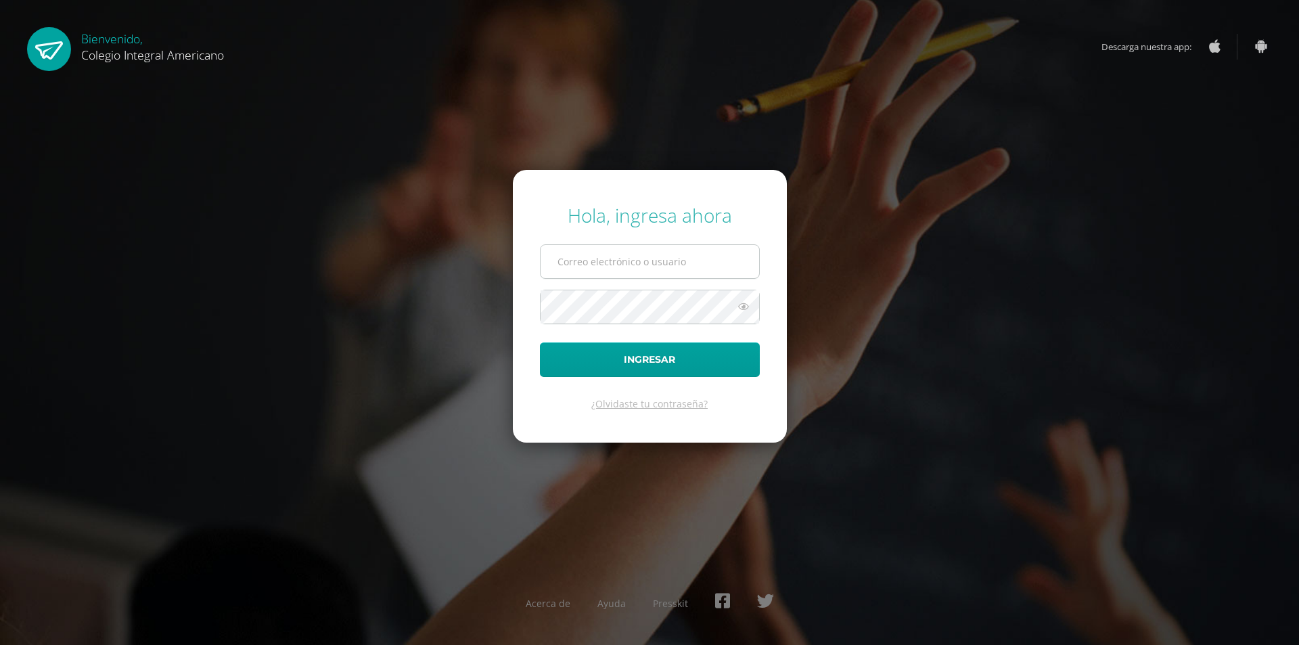
drag, startPoint x: 0, startPoint y: 0, endPoint x: 608, endPoint y: 260, distance: 661.5
click at [603, 250] on input "text" at bounding box center [649, 261] width 218 height 33
type input "[EMAIL_ADDRESS][DOMAIN_NAME]"
click at [540, 342] on button "Ingresar" at bounding box center [650, 359] width 220 height 34
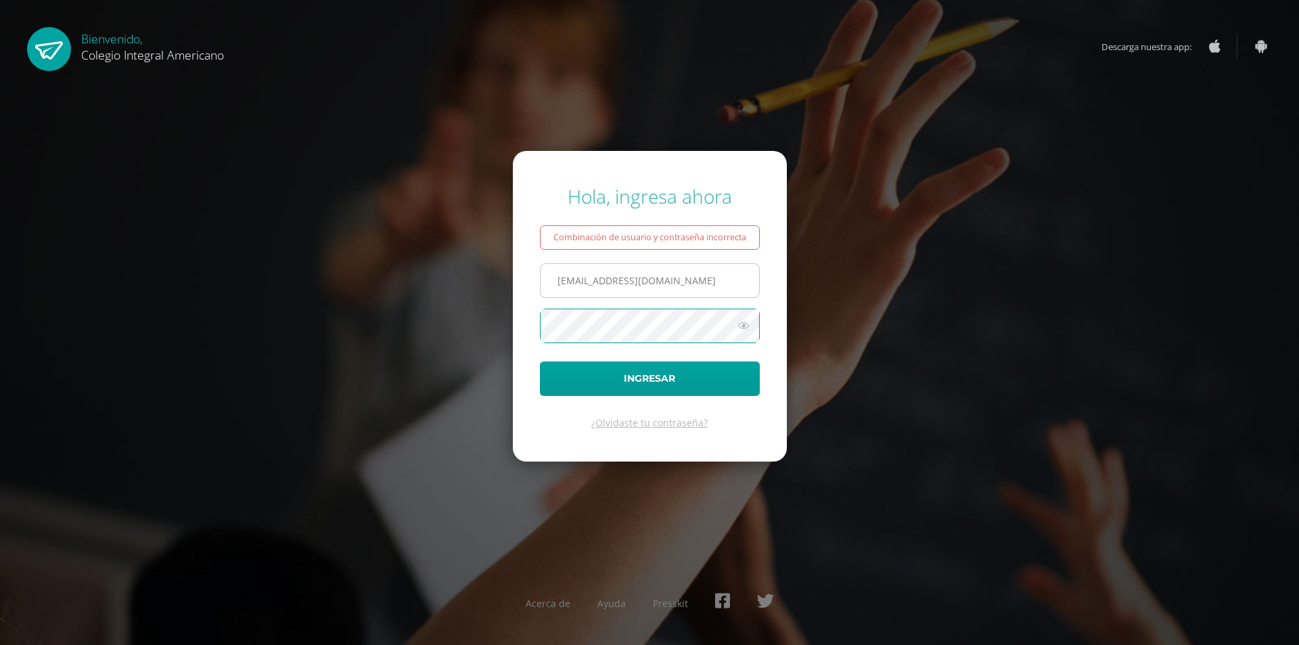
click at [540, 361] on button "Ingresar" at bounding box center [650, 378] width 220 height 34
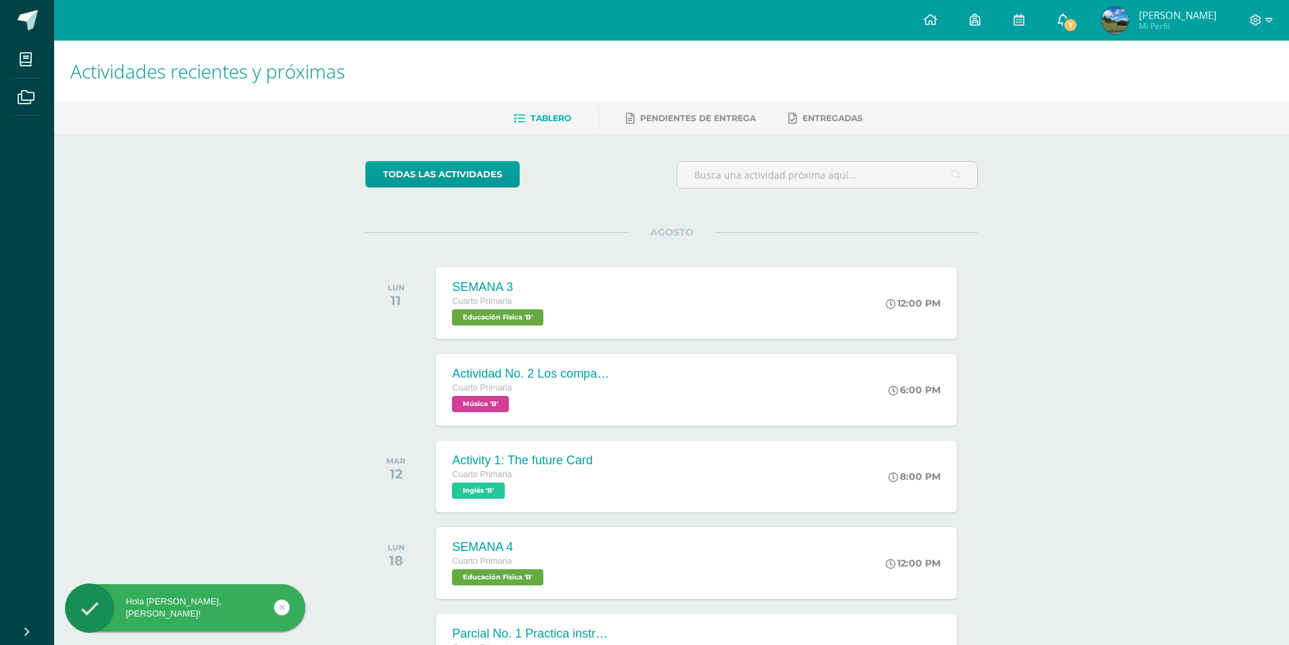
click at [1075, 24] on span "7" at bounding box center [1070, 25] width 15 height 15
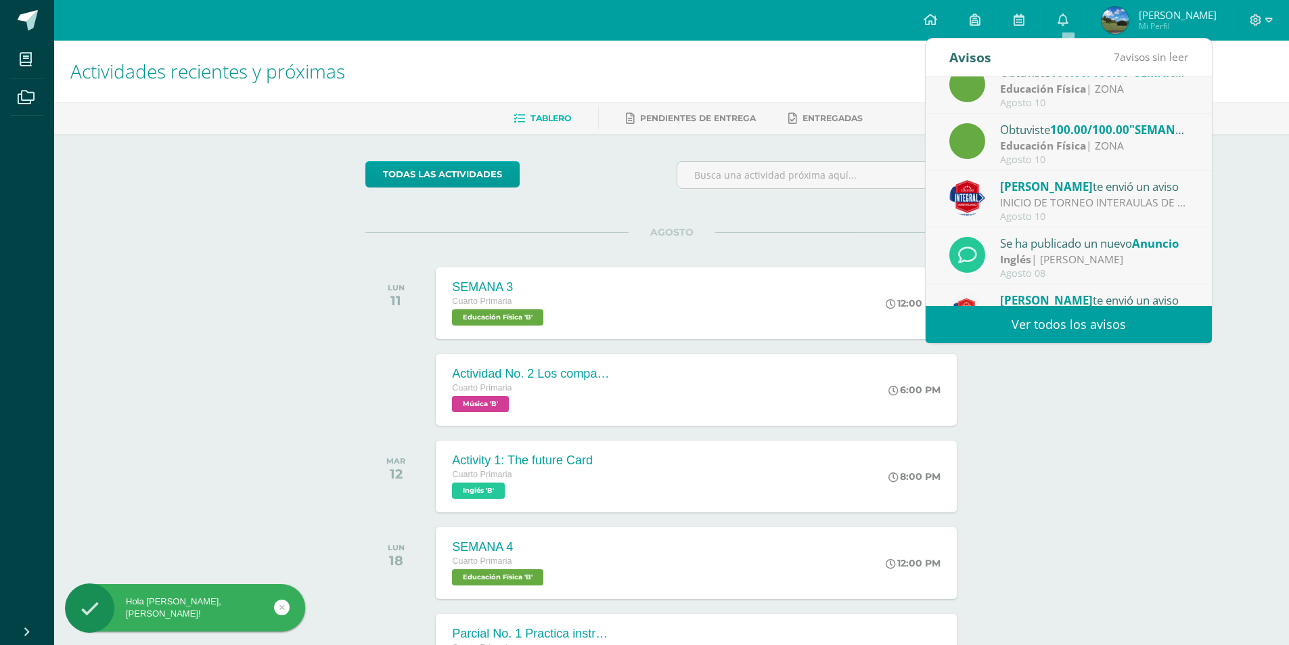
scroll to position [225, 0]
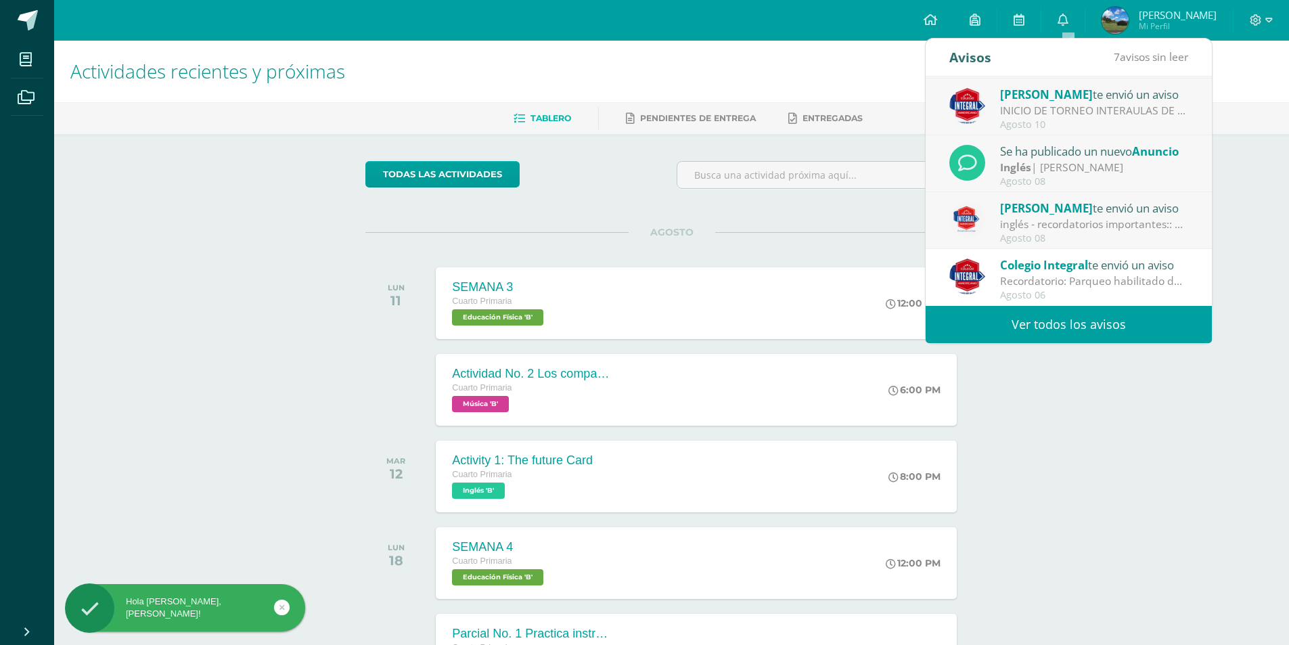
click at [1050, 234] on div "Agosto 08" at bounding box center [1094, 238] width 188 height 11
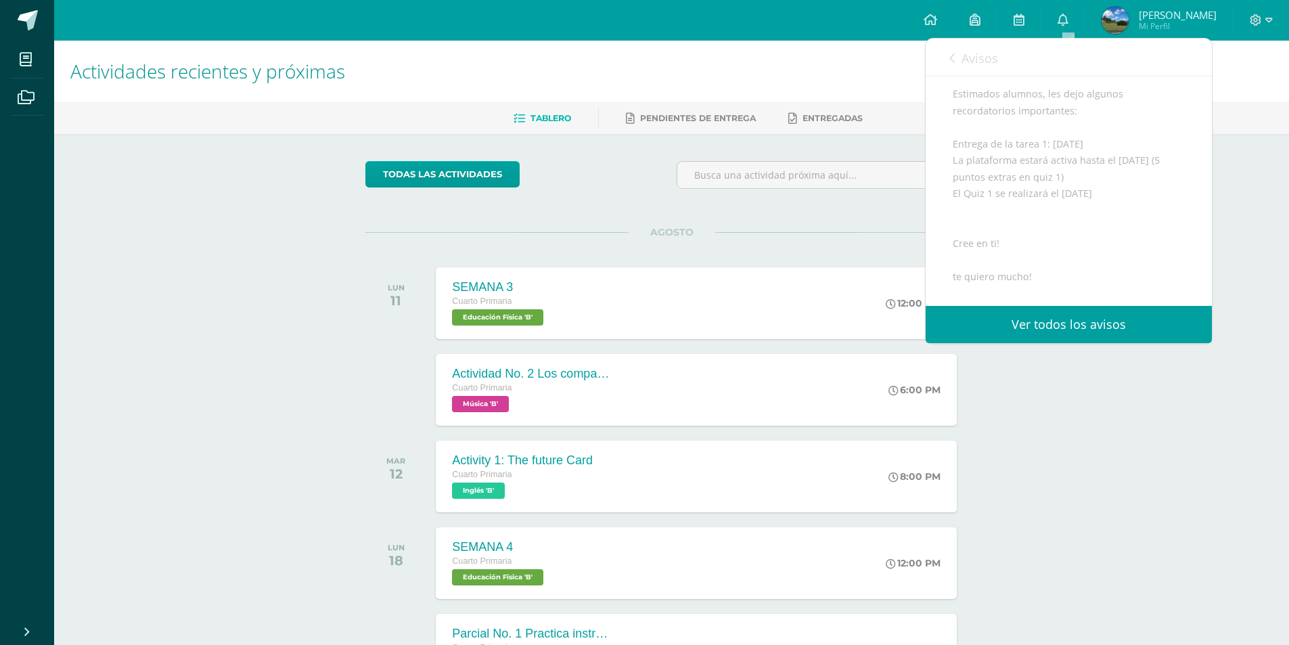
scroll to position [101, 0]
click at [962, 63] on span "Avisos" at bounding box center [979, 58] width 37 height 16
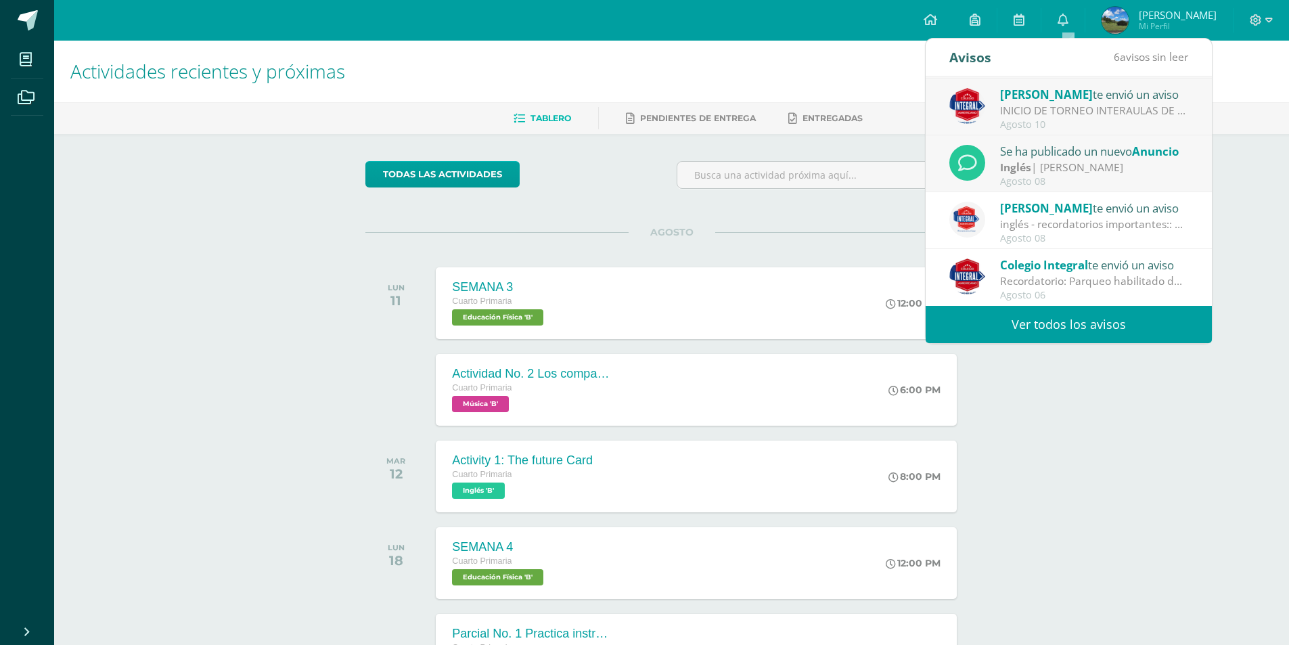
click at [1047, 168] on div "Inglés | Alejandra Natareno" at bounding box center [1094, 168] width 188 height 16
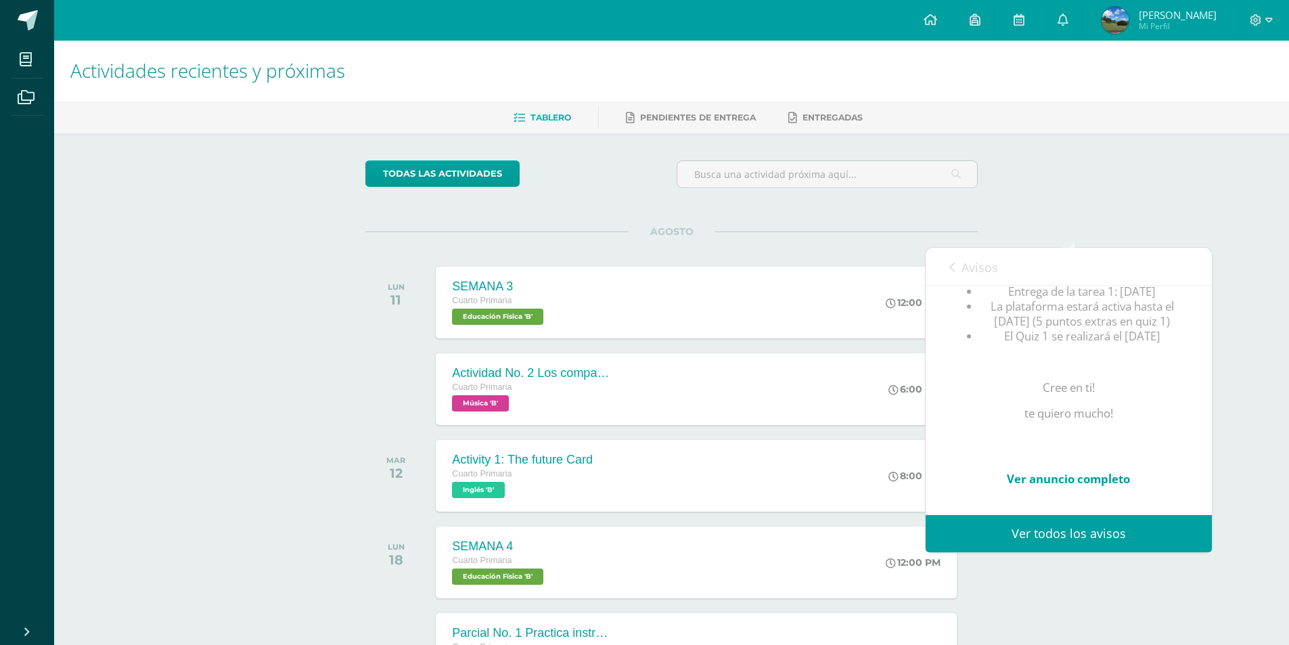
scroll to position [0, 0]
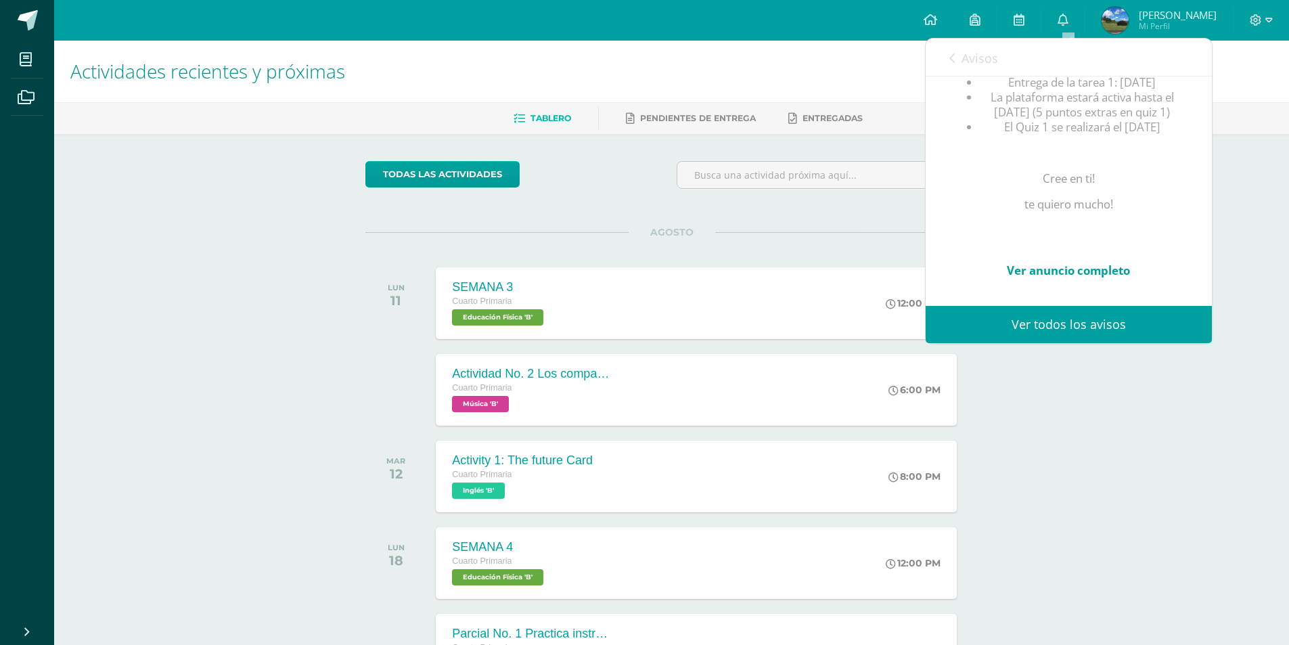
click at [954, 66] on link "Avisos" at bounding box center [973, 58] width 49 height 39
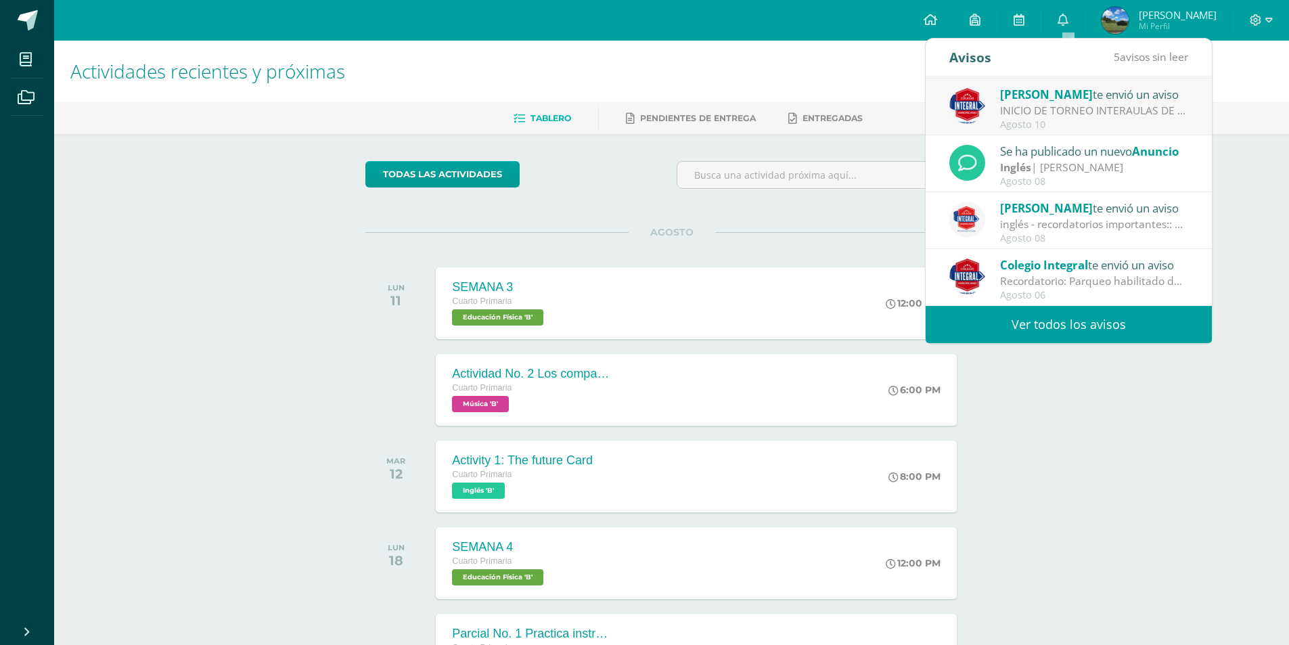
click at [1055, 118] on div "INICIO DE TORNEO INTERAULAS DE FUTBOL, CATEGORIAS FEMENINA Y MASCULINA: AVIDSO …" at bounding box center [1094, 111] width 188 height 16
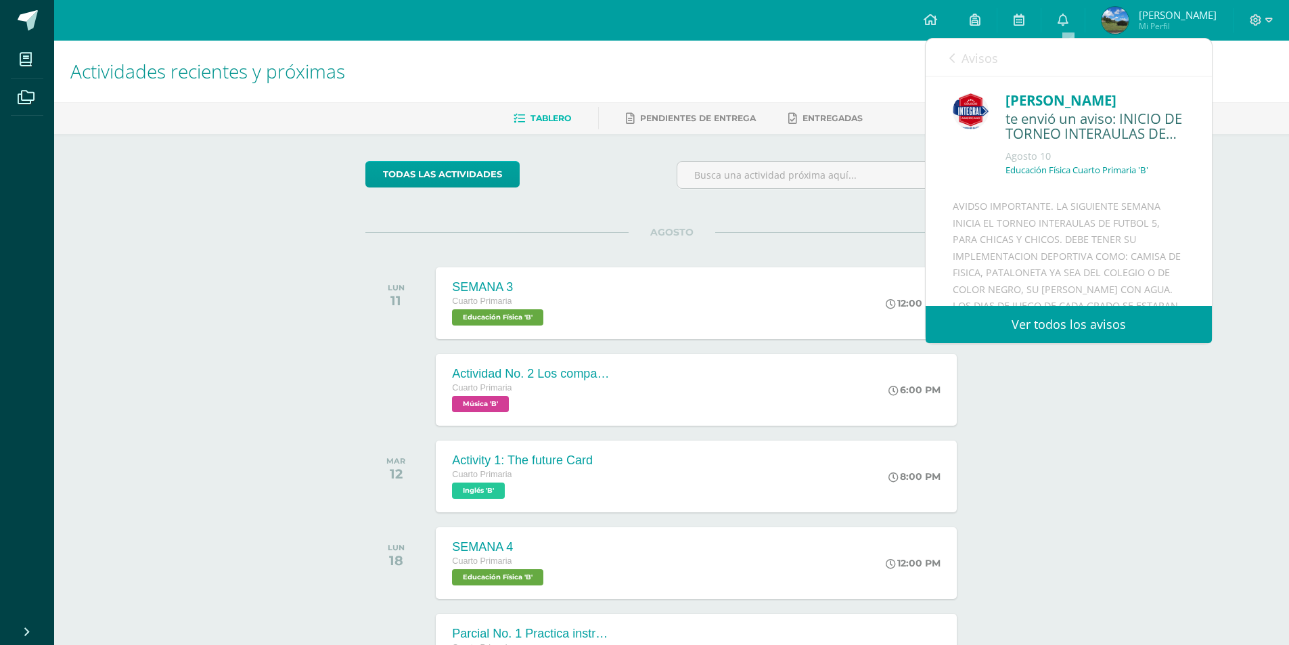
click at [949, 60] on icon at bounding box center [951, 58] width 5 height 11
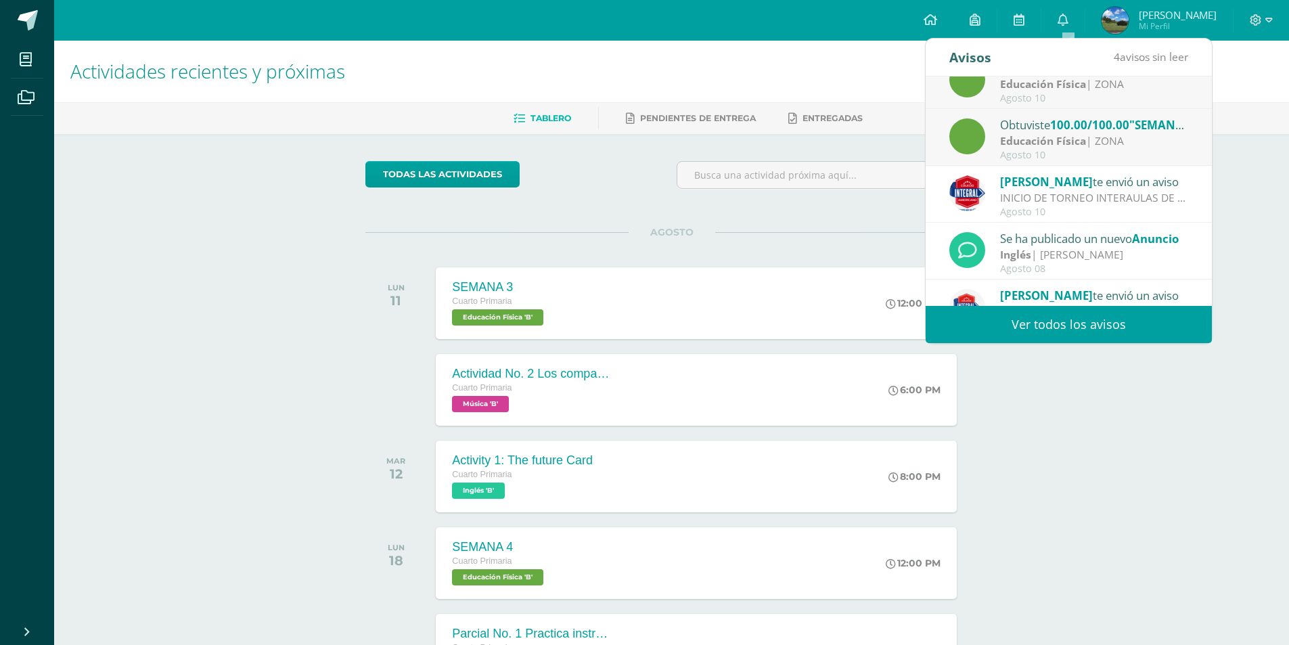
scroll to position [107, 0]
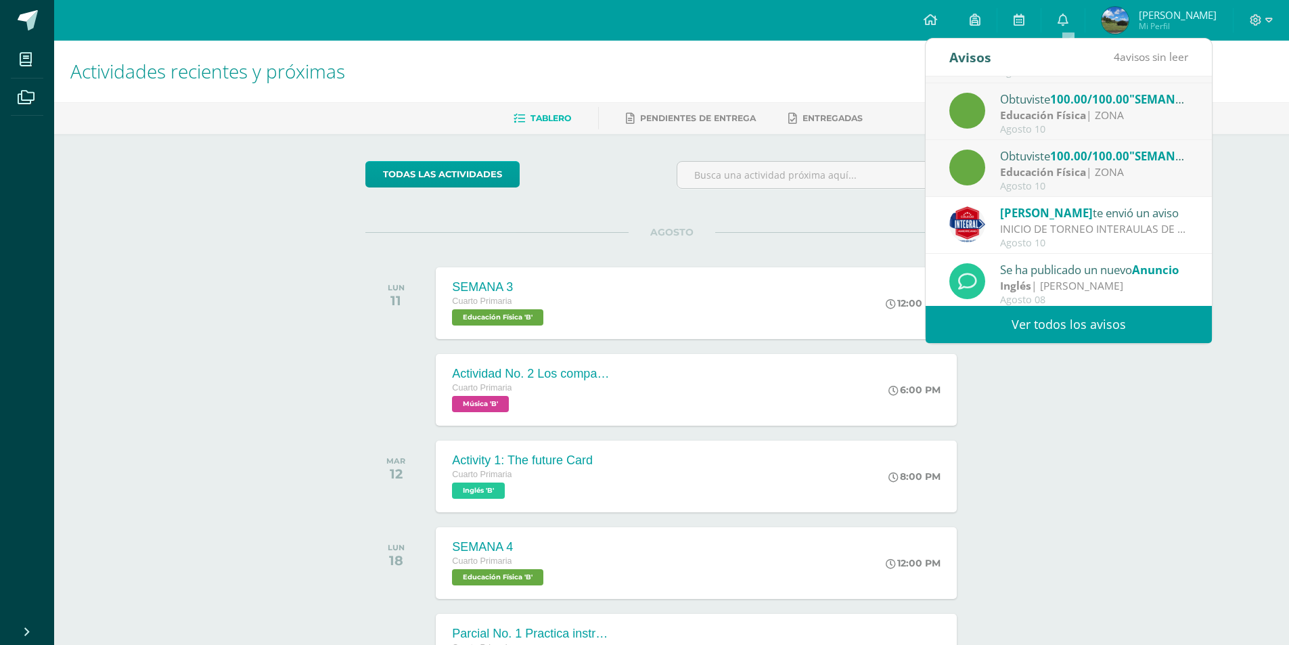
click at [1052, 169] on strong "Educación Física" at bounding box center [1043, 171] width 86 height 15
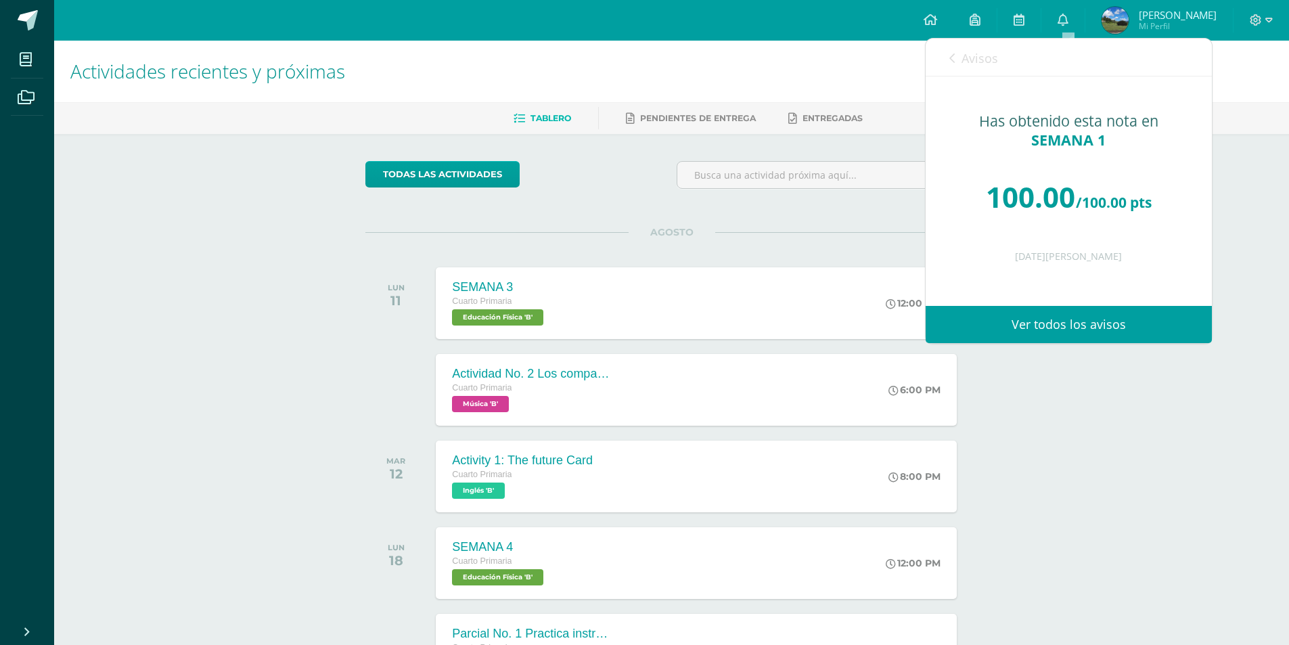
click at [954, 55] on icon at bounding box center [951, 58] width 5 height 11
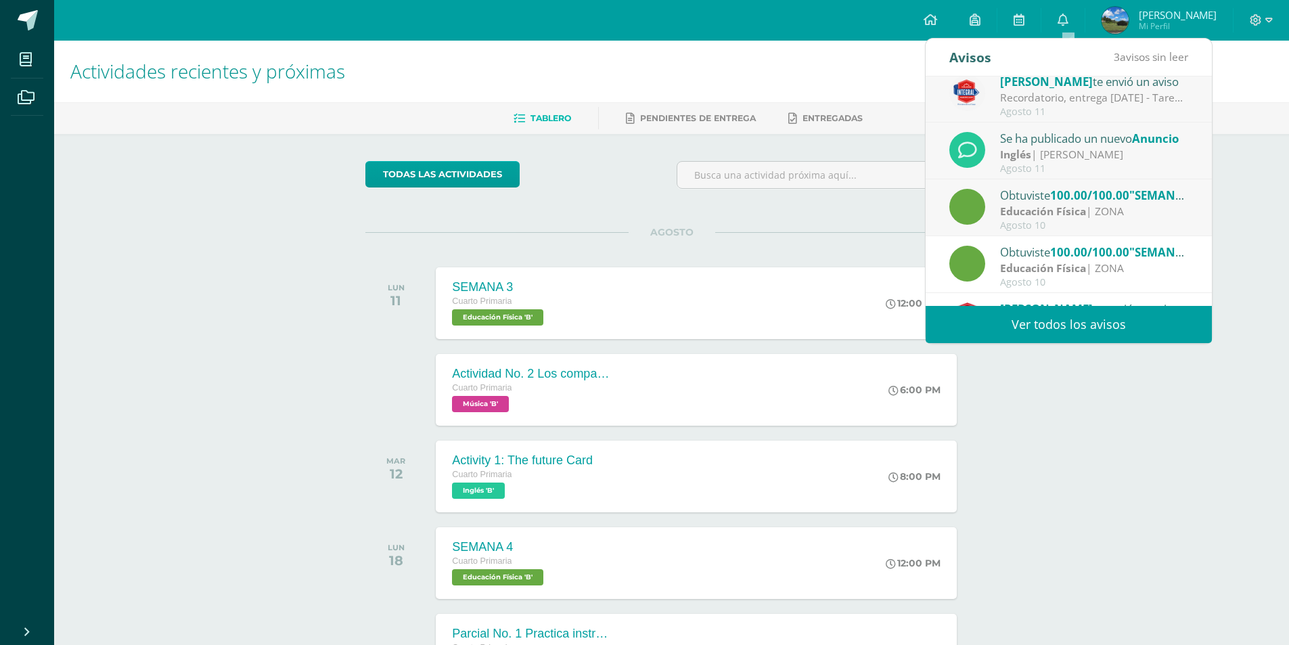
scroll to position [0, 0]
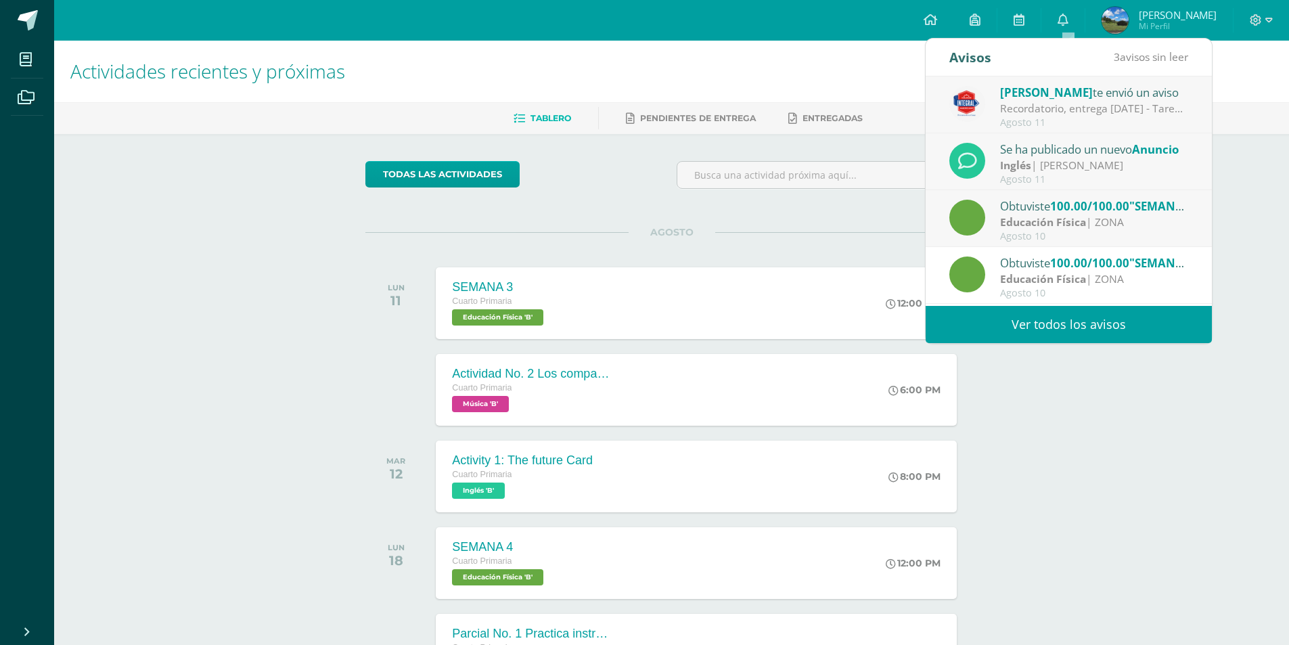
click at [1056, 221] on strong "Educación Física" at bounding box center [1043, 221] width 86 height 15
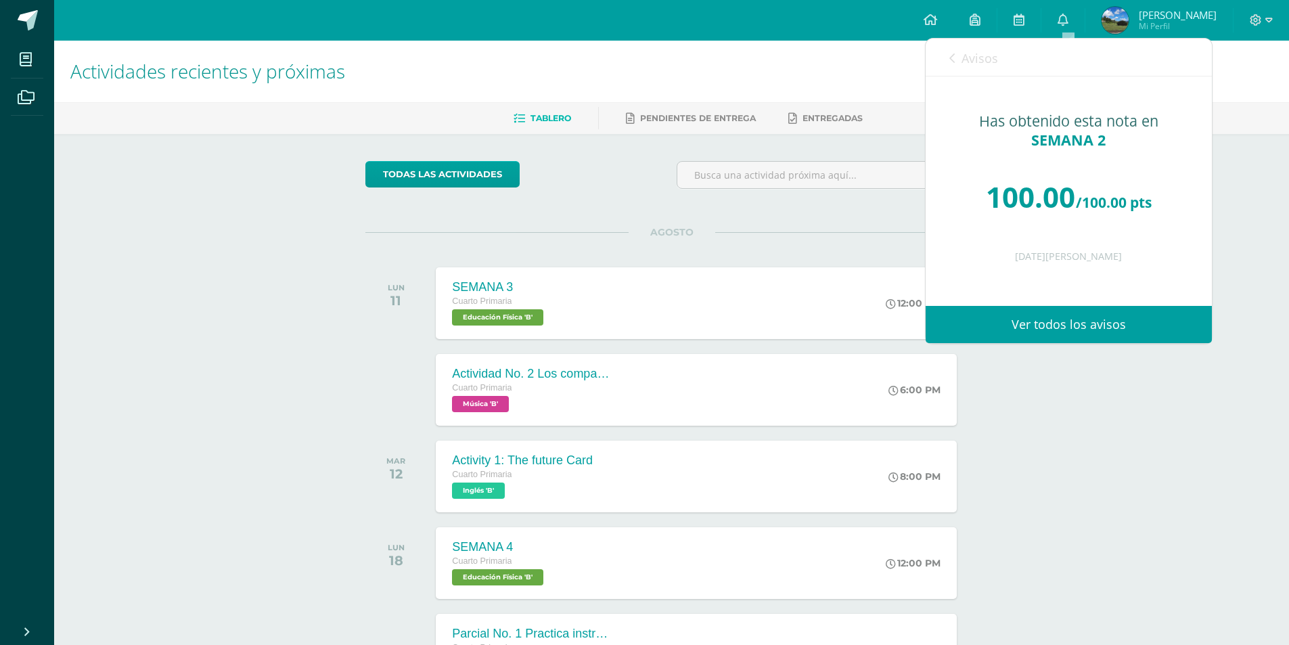
click at [952, 56] on icon at bounding box center [951, 58] width 5 height 11
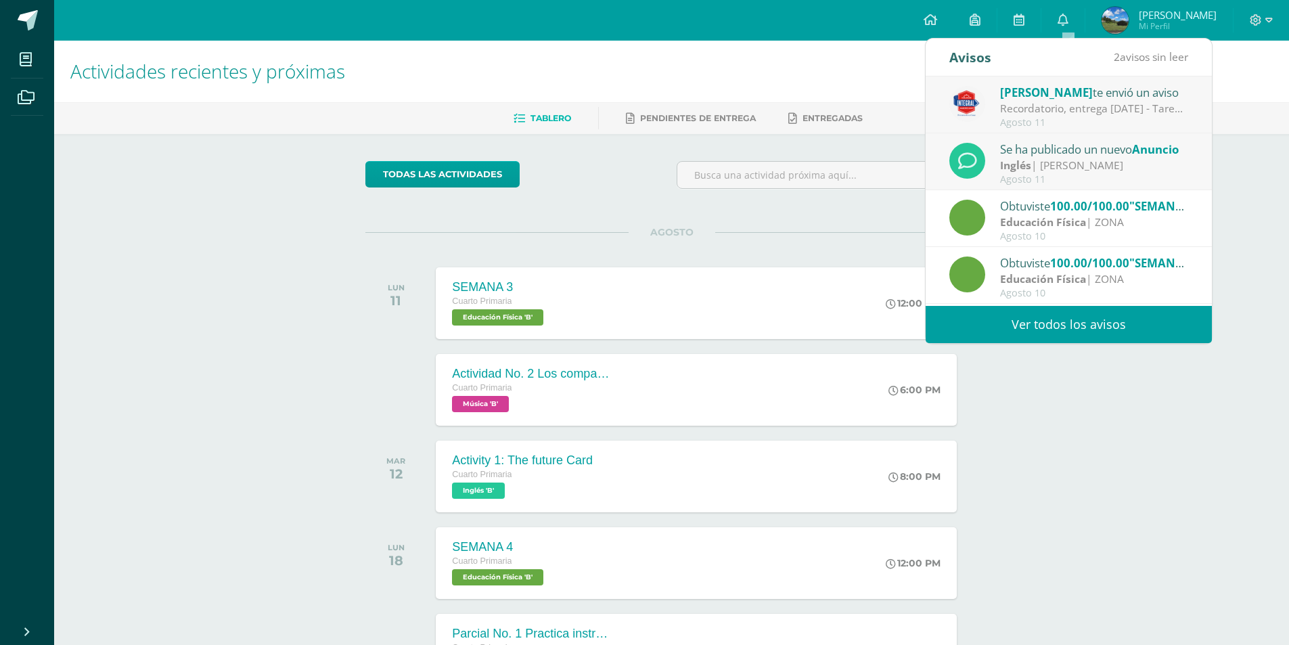
click at [1041, 164] on div "Inglés | Alejandra Natareno" at bounding box center [1094, 166] width 188 height 16
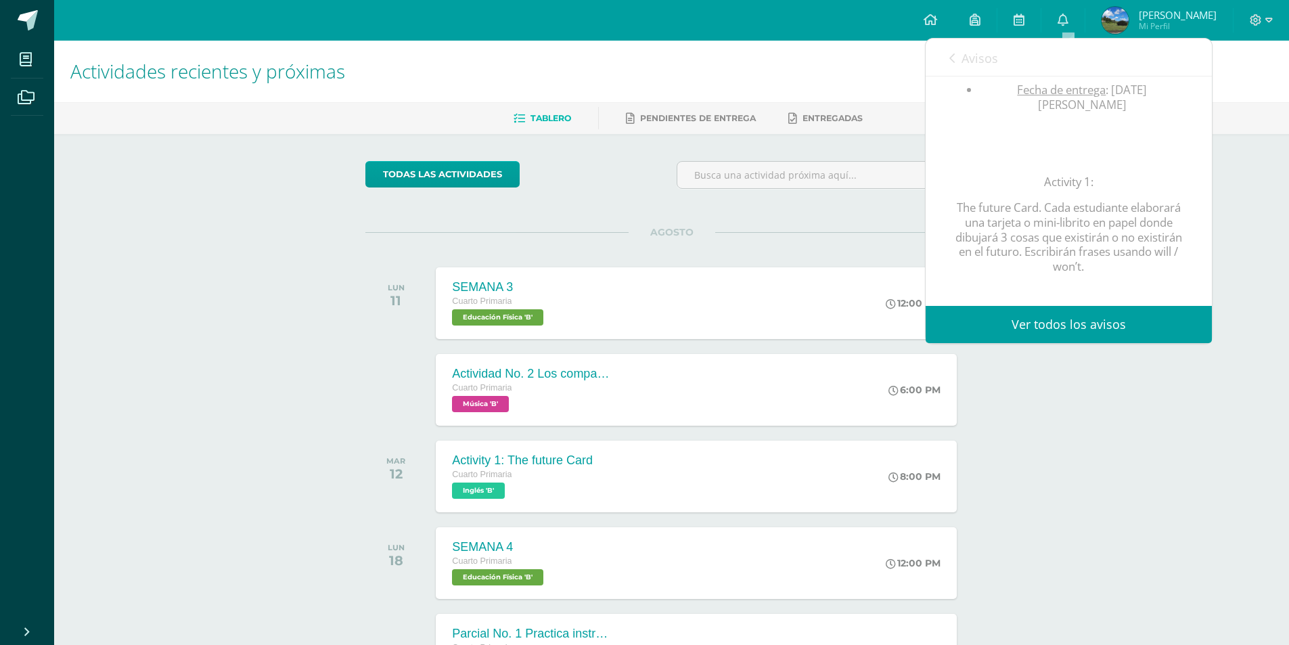
scroll to position [304, 0]
click at [949, 64] on icon at bounding box center [951, 58] width 5 height 11
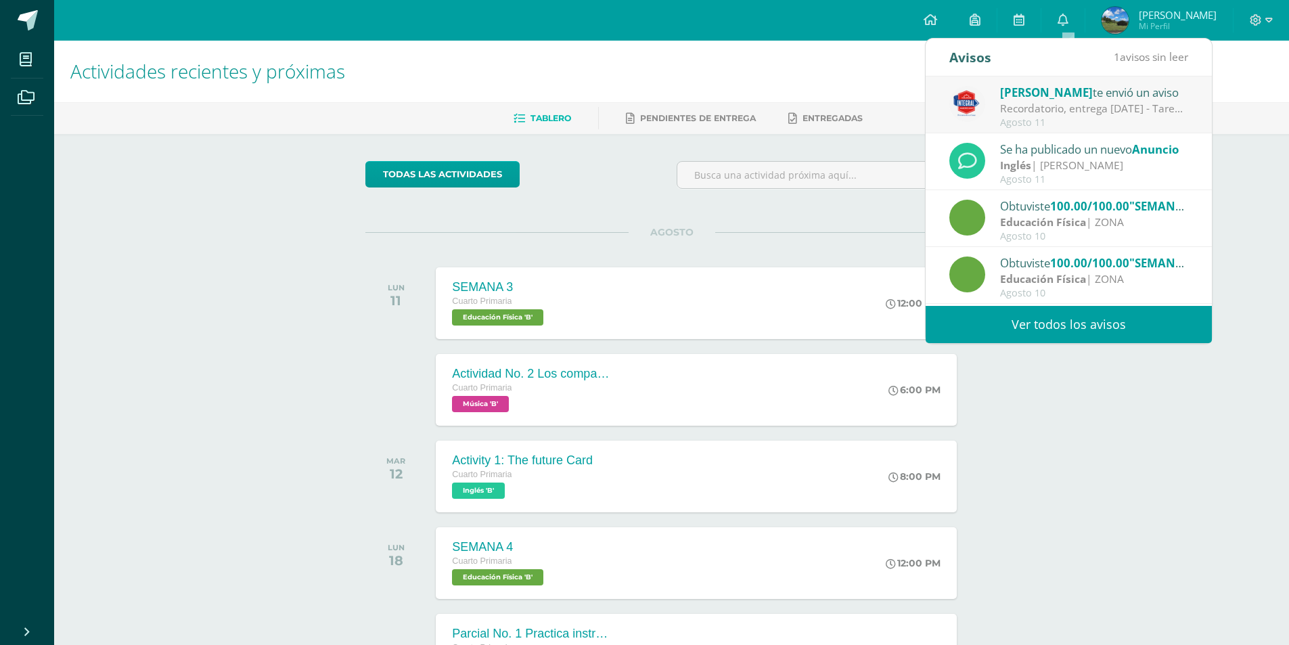
click at [1045, 98] on span "Alejandra Natareno" at bounding box center [1046, 93] width 93 height 16
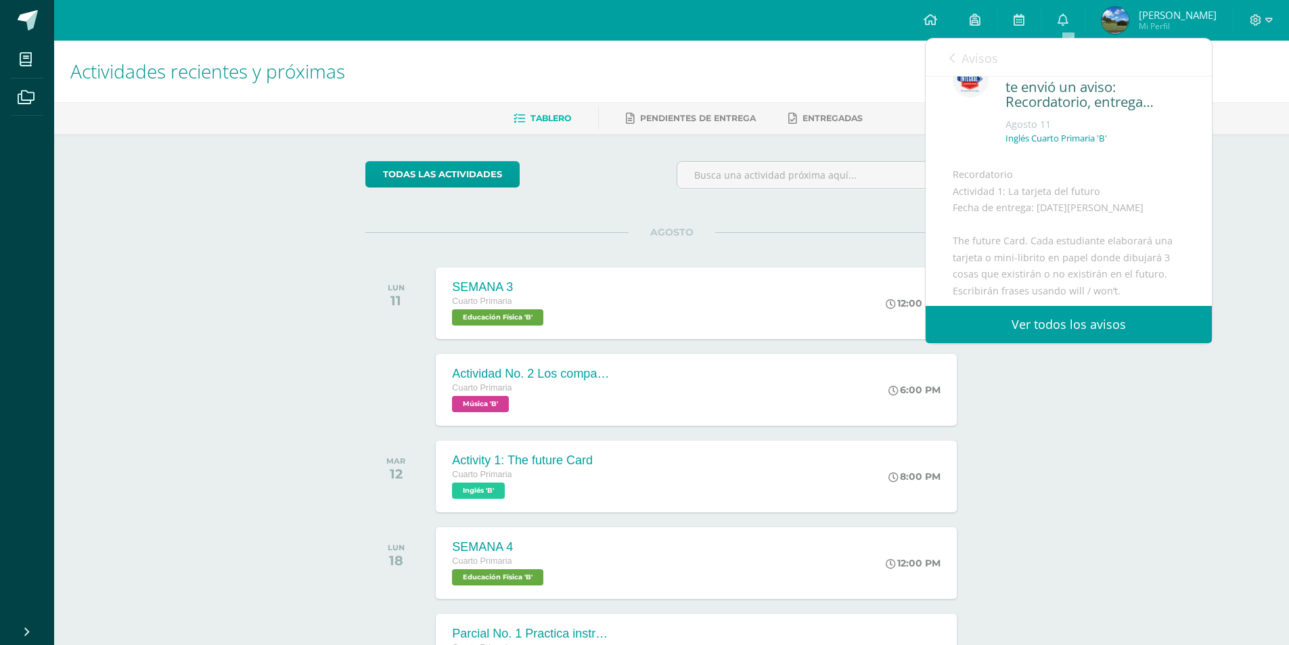
scroll to position [2, 0]
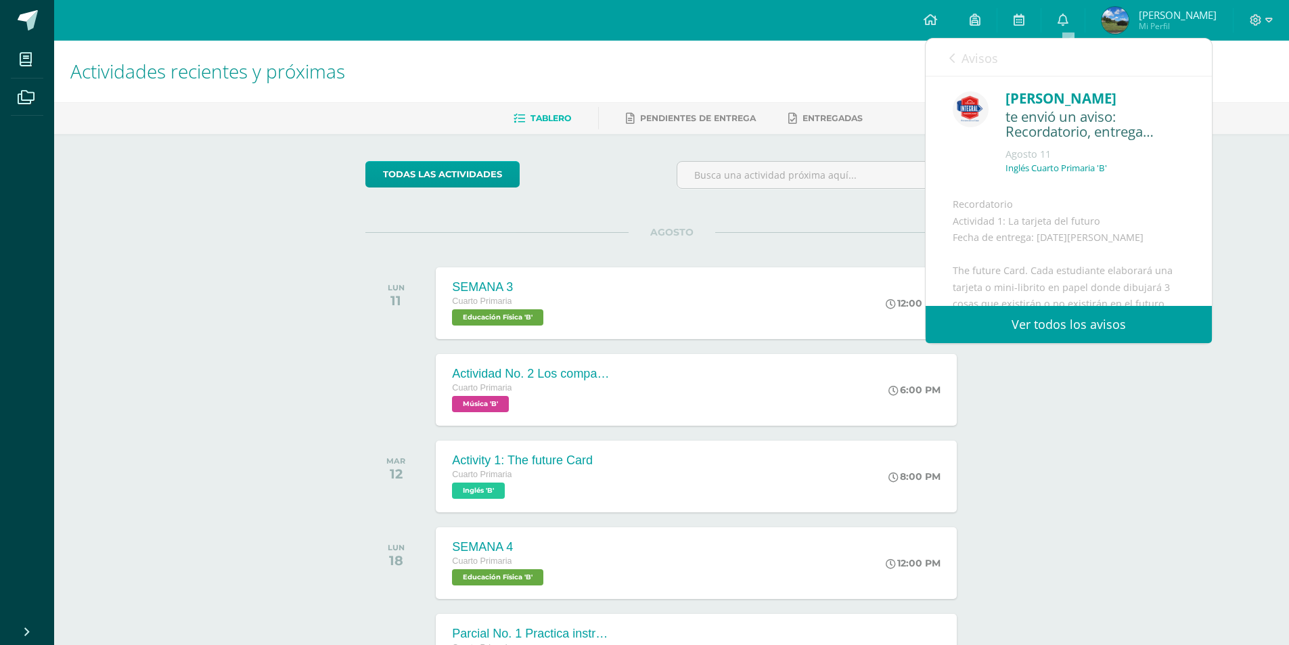
click at [954, 59] on icon at bounding box center [951, 58] width 5 height 11
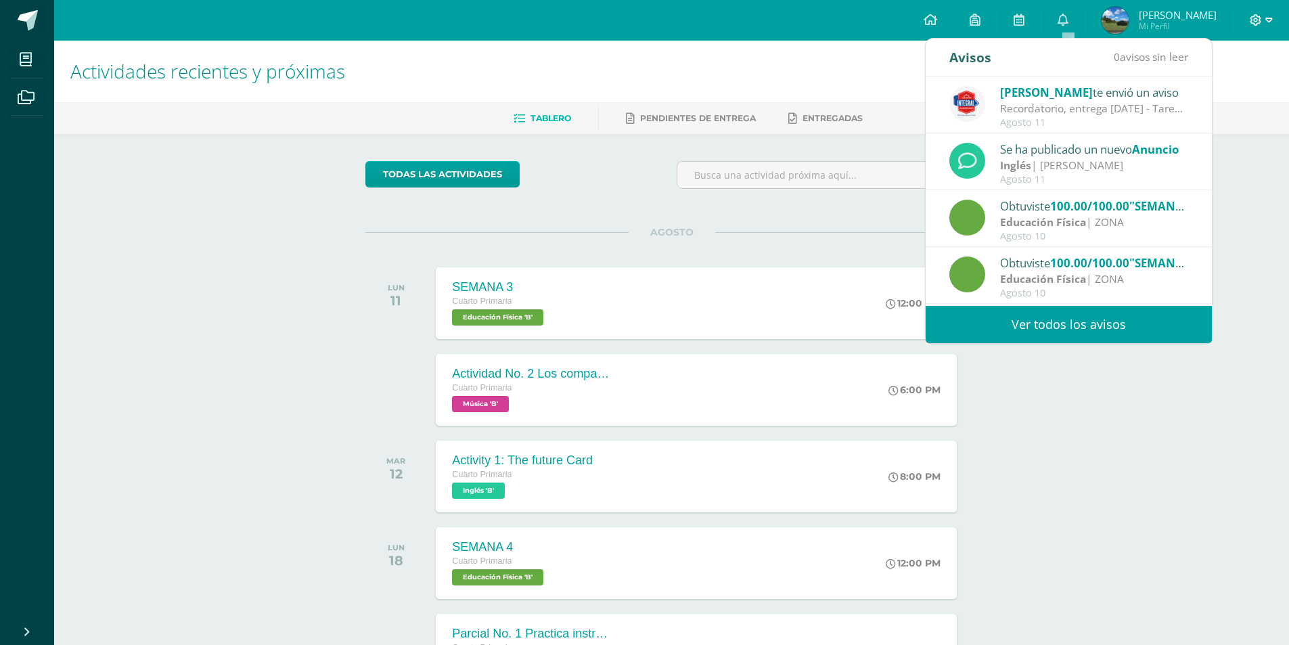
click at [1260, 20] on icon at bounding box center [1255, 20] width 12 height 12
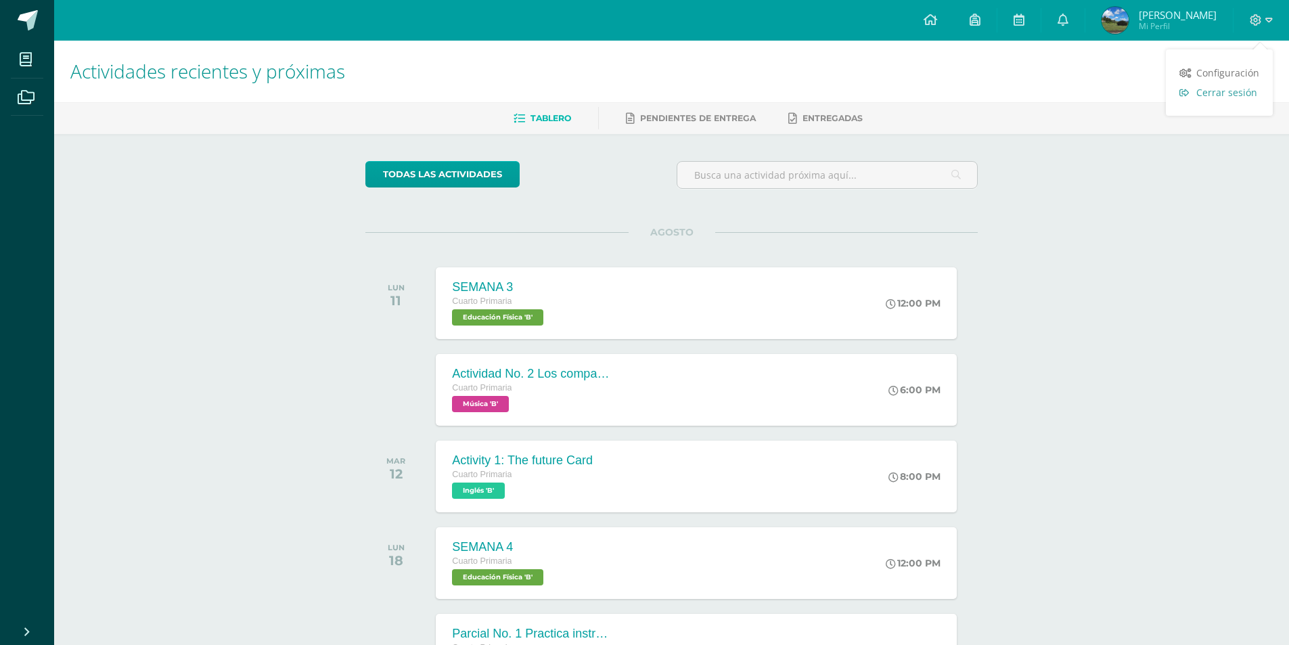
click at [1226, 95] on span "Cerrar sesión" at bounding box center [1226, 92] width 61 height 13
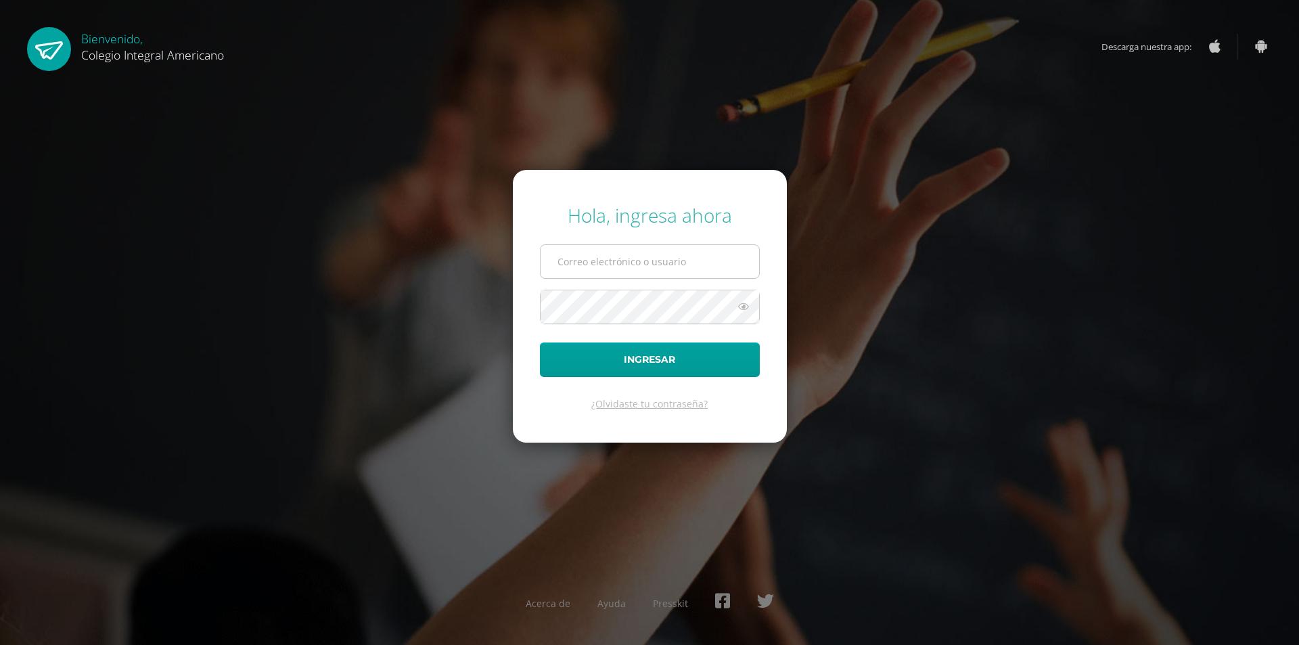
click at [618, 263] on input "text" at bounding box center [649, 261] width 218 height 33
type input "alumno21altg02@integralamericano.edu.gt"
click at [540, 342] on button "Ingresar" at bounding box center [650, 359] width 220 height 34
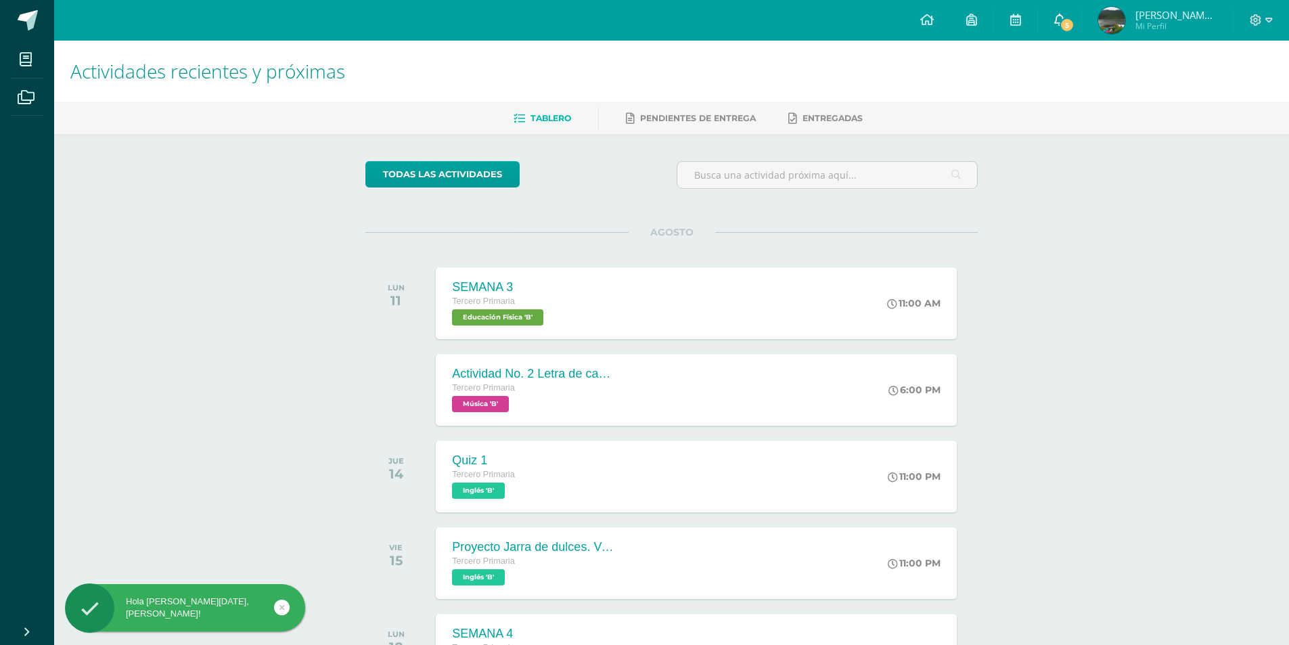
click at [1065, 21] on icon at bounding box center [1059, 20] width 11 height 12
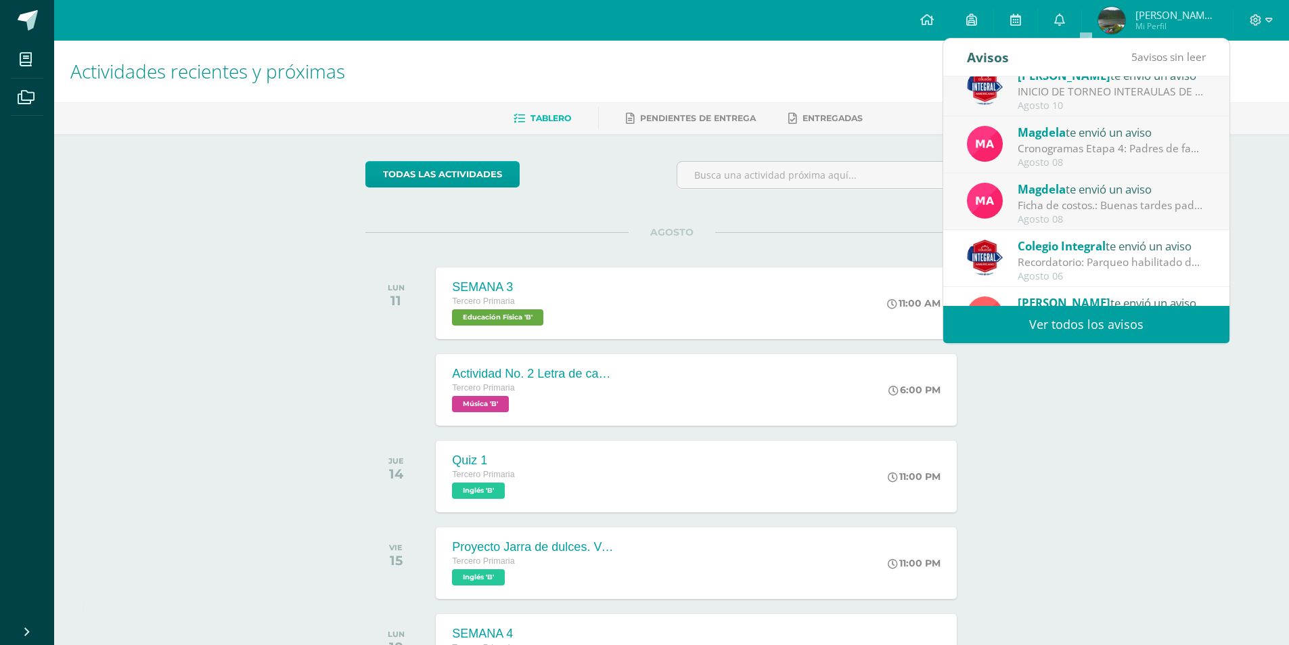
scroll to position [107, 0]
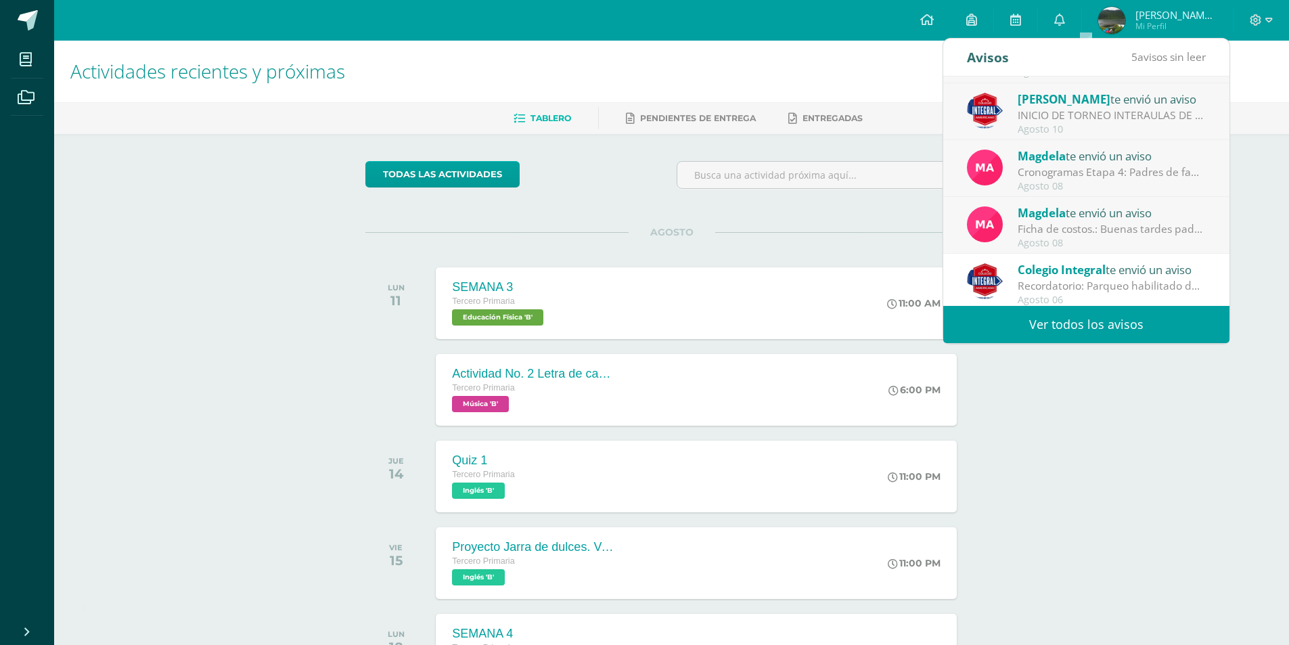
click at [1058, 218] on span "Magdela" at bounding box center [1041, 213] width 48 height 16
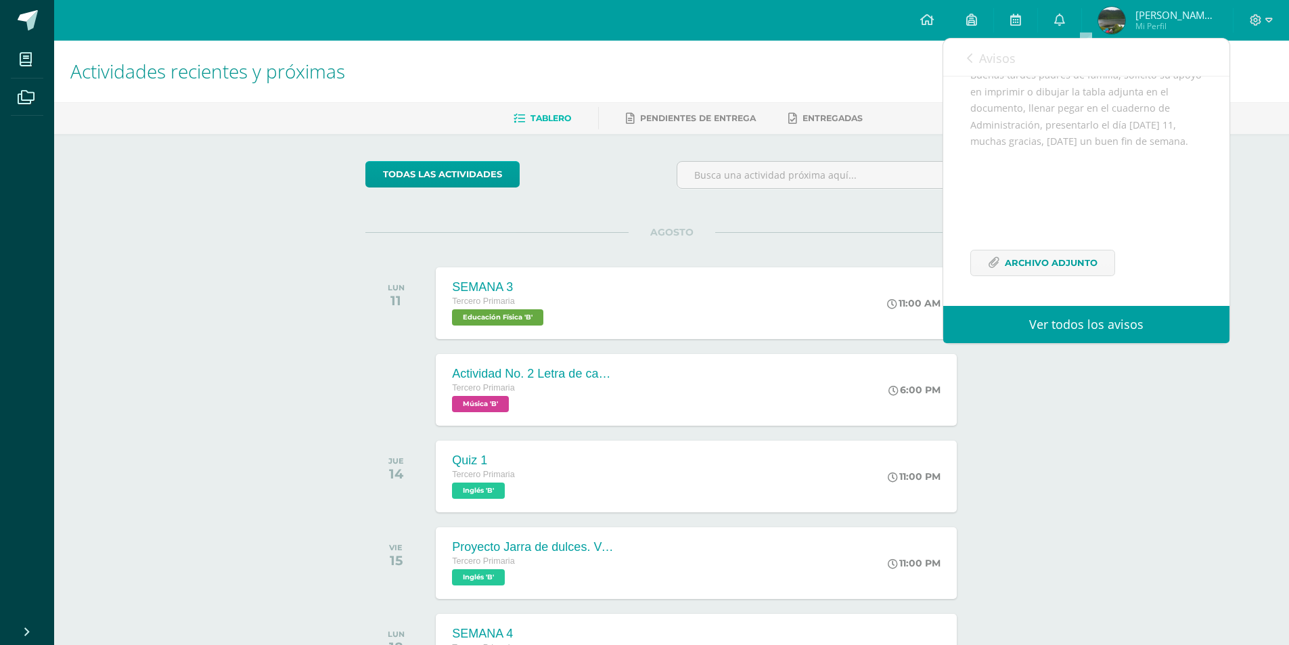
scroll to position [164, 0]
click at [973, 66] on link "Avisos" at bounding box center [991, 58] width 49 height 39
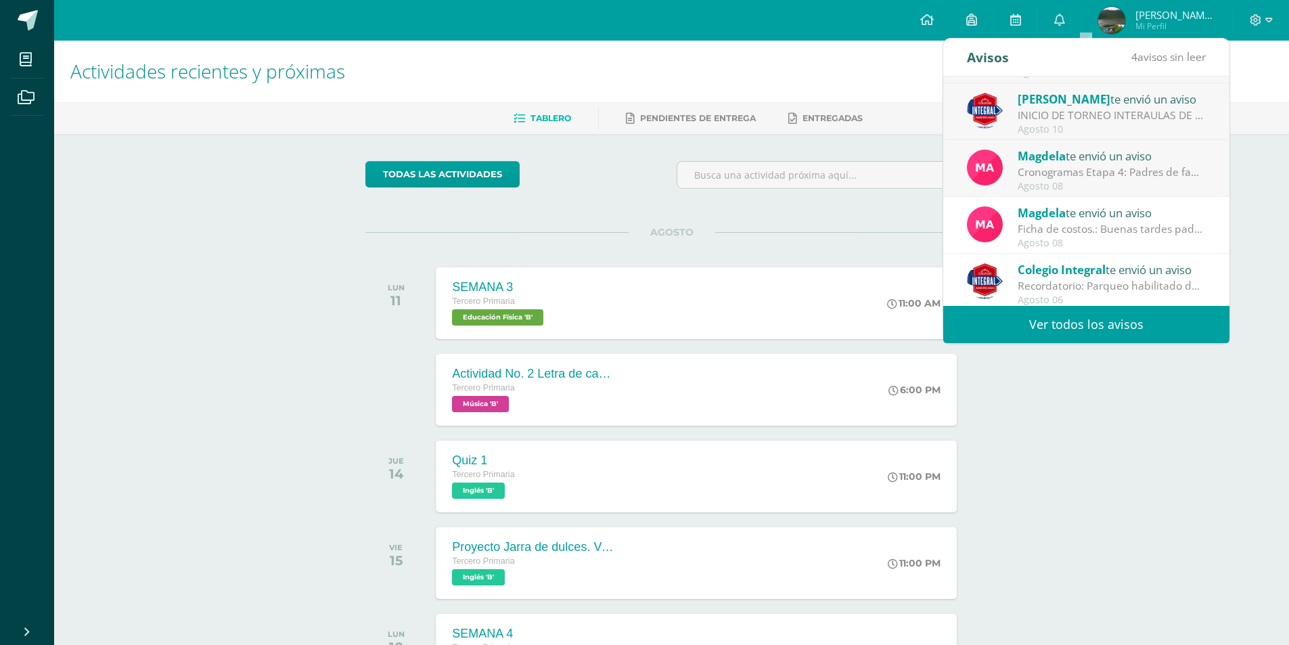
click at [1068, 187] on div "Agosto 08" at bounding box center [1111, 186] width 188 height 11
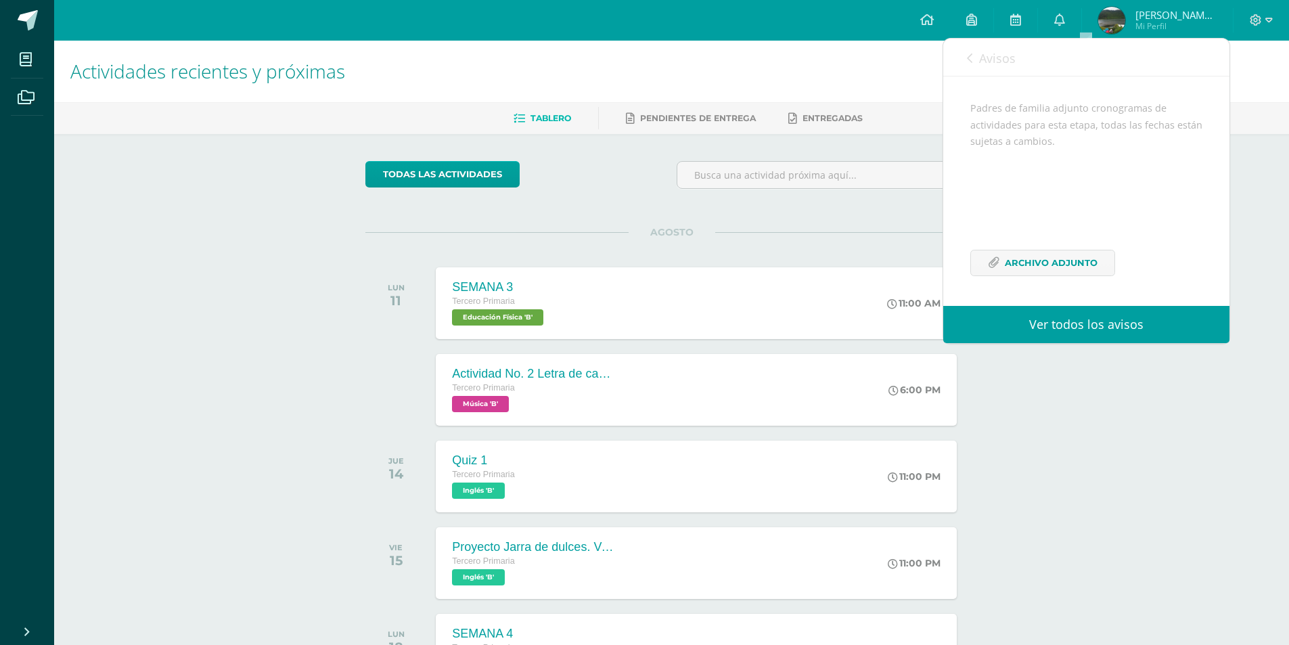
scroll to position [131, 0]
click at [1069, 256] on span "Archivo Adjunto" at bounding box center [1050, 262] width 93 height 25
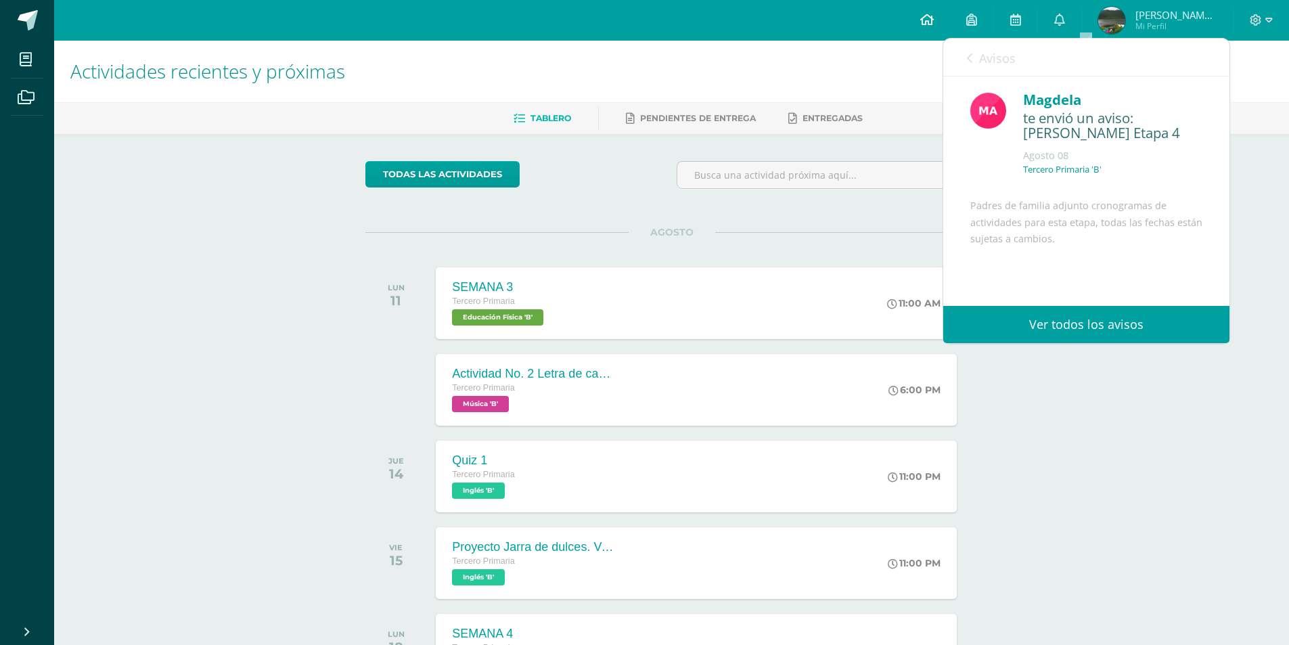
scroll to position [0, 0]
click at [963, 55] on div "Avisos 3 avisos sin leer Avisos" at bounding box center [1086, 58] width 286 height 38
click at [991, 60] on span "Avisos" at bounding box center [997, 58] width 37 height 16
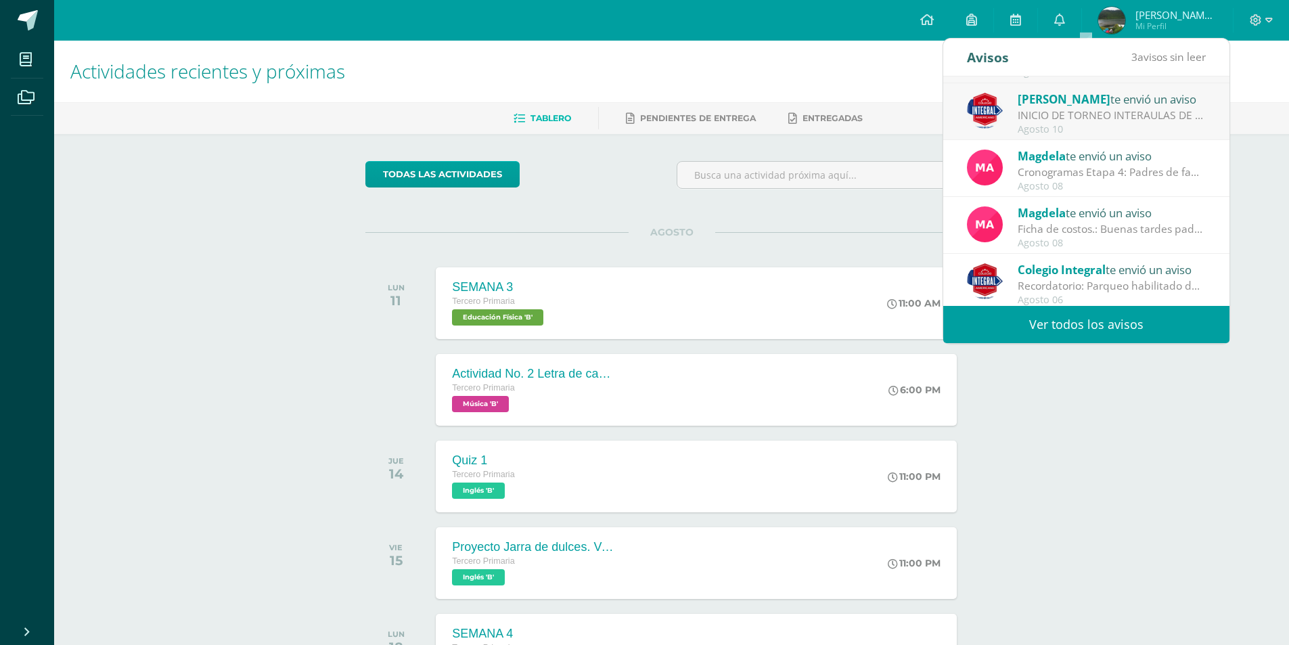
click at [1052, 116] on div "INICIO DE TORNEO INTERAULAS DE FUTBOL, CATEGORIAS FEMENINA Y MASCULINA: AVIDSO …" at bounding box center [1111, 116] width 188 height 16
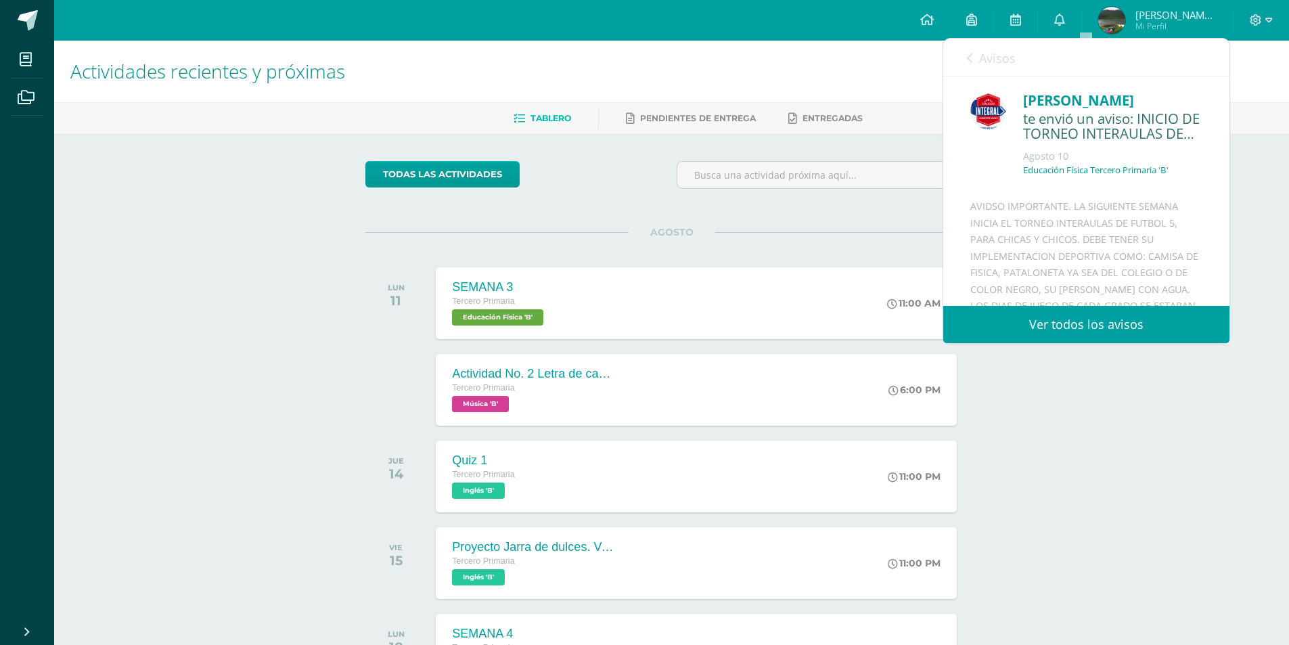
click at [975, 55] on link "Avisos" at bounding box center [991, 58] width 49 height 39
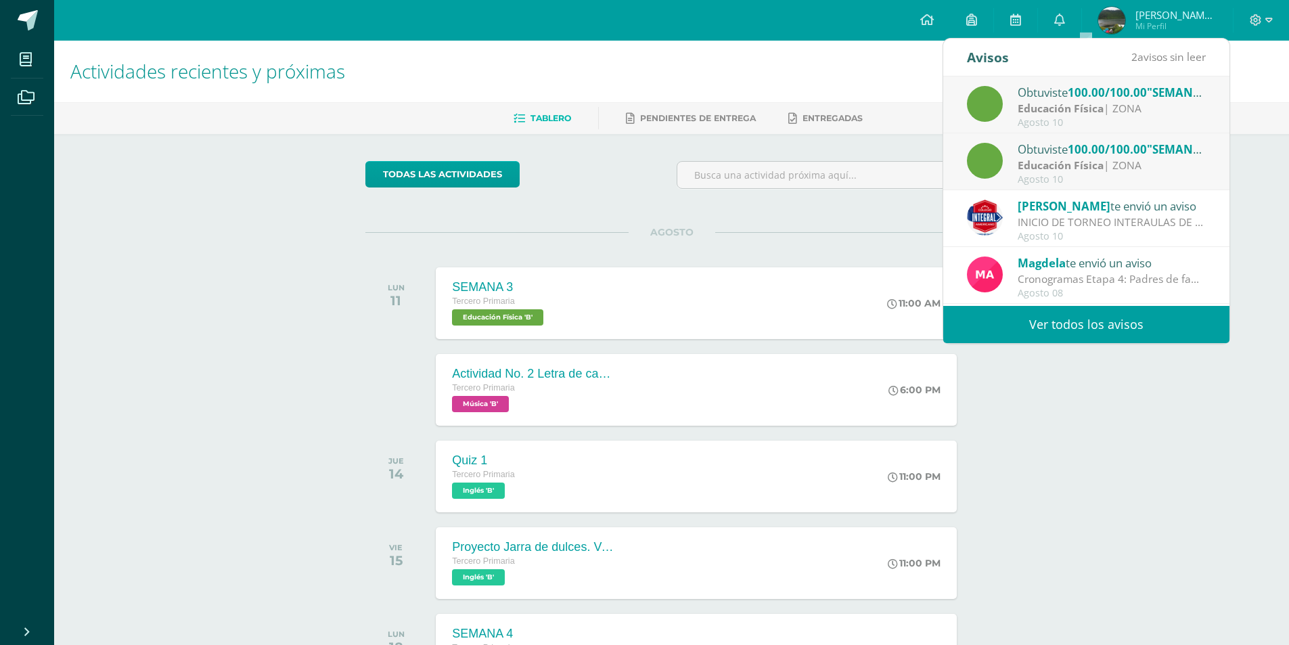
click at [1055, 161] on strong "Educación Física" at bounding box center [1060, 165] width 86 height 15
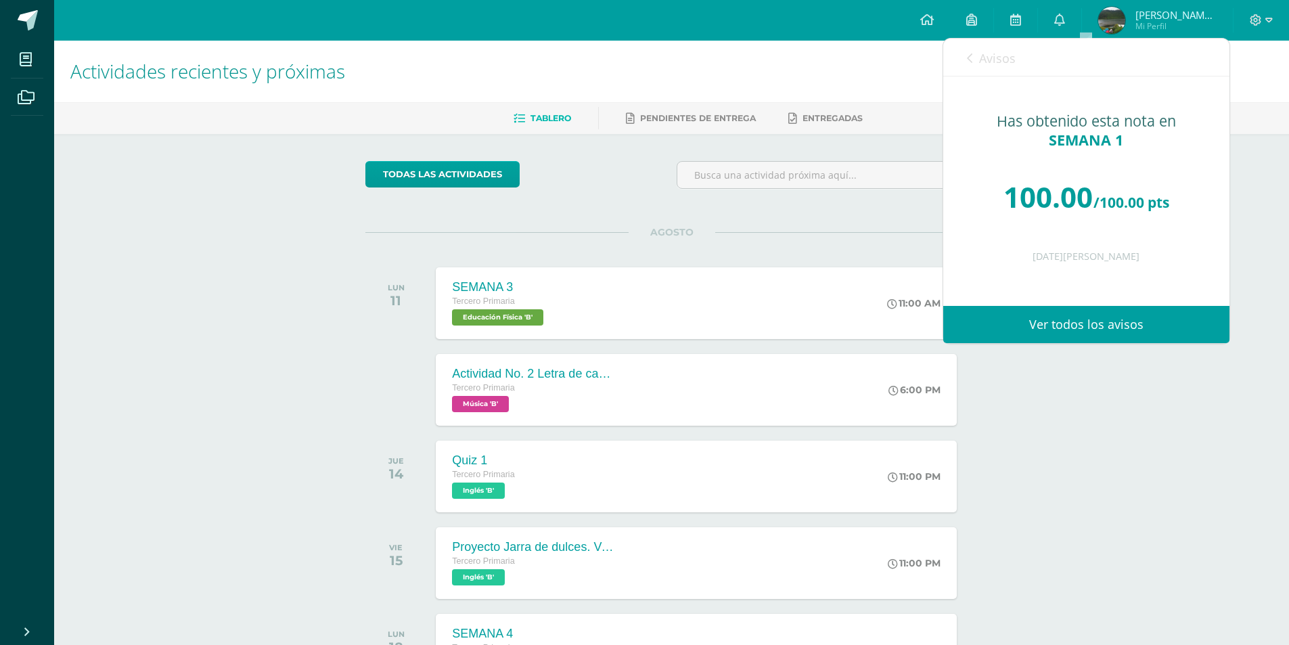
click at [983, 59] on span "Avisos" at bounding box center [997, 58] width 37 height 16
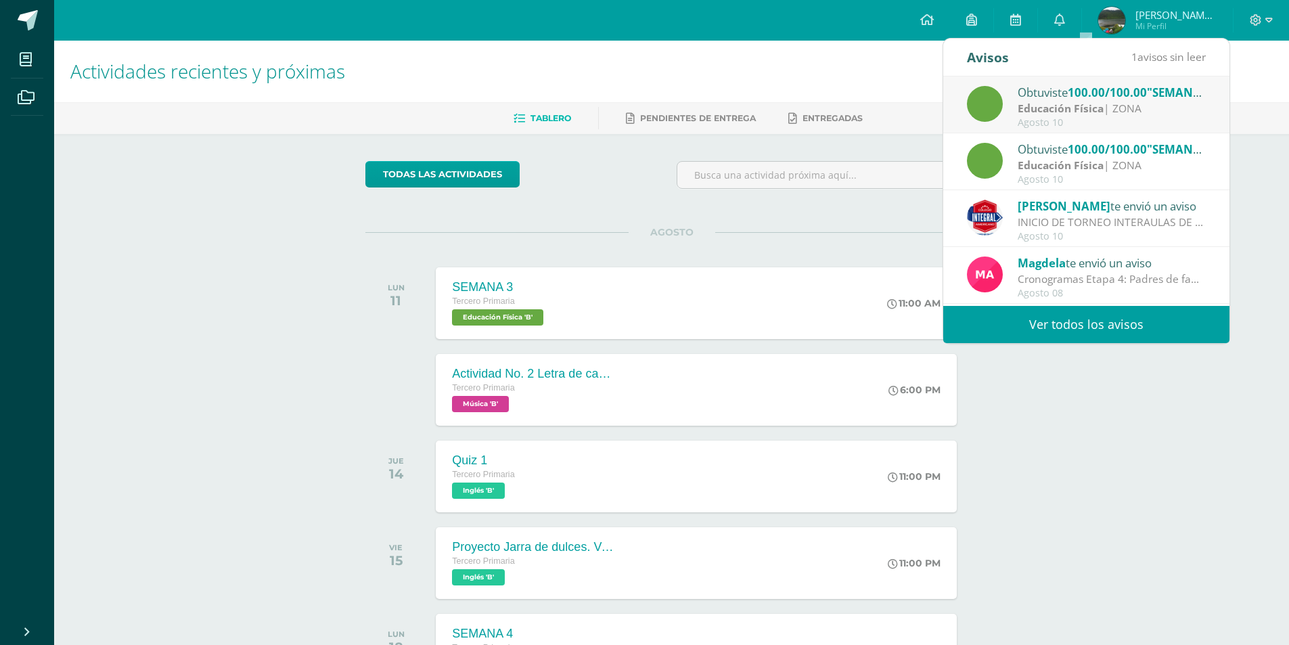
click at [1094, 121] on div "Agosto 10" at bounding box center [1111, 122] width 188 height 11
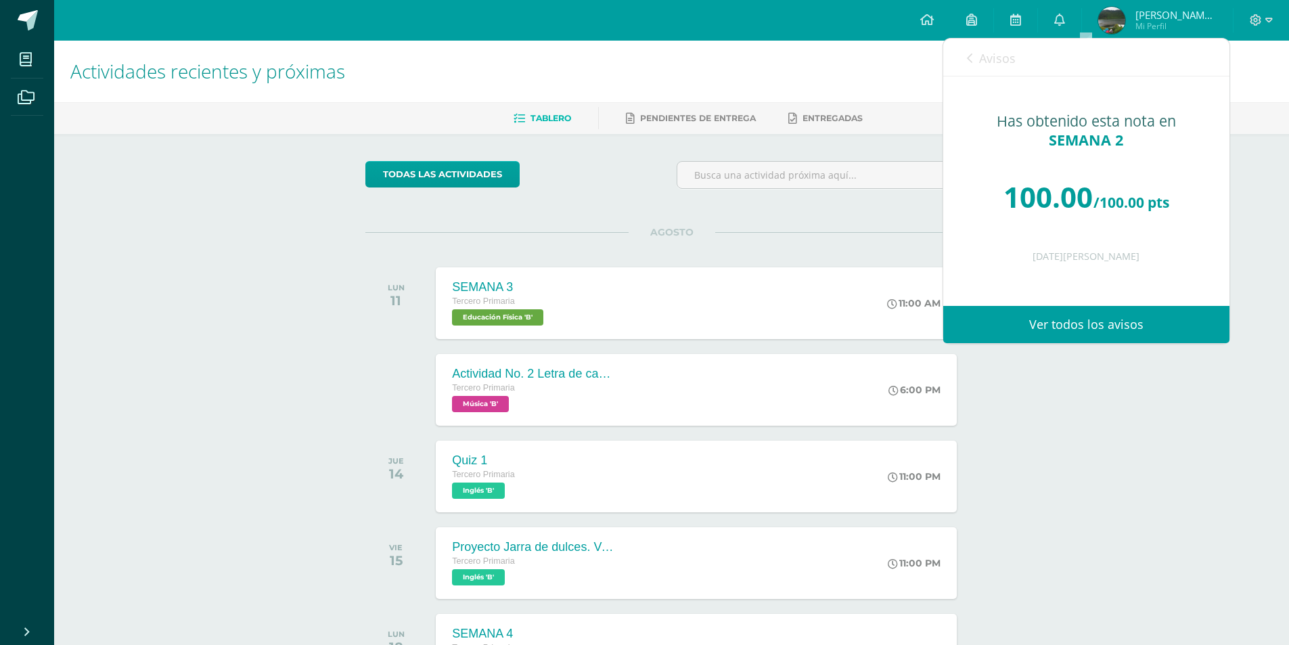
click at [988, 62] on span "Avisos" at bounding box center [997, 58] width 37 height 16
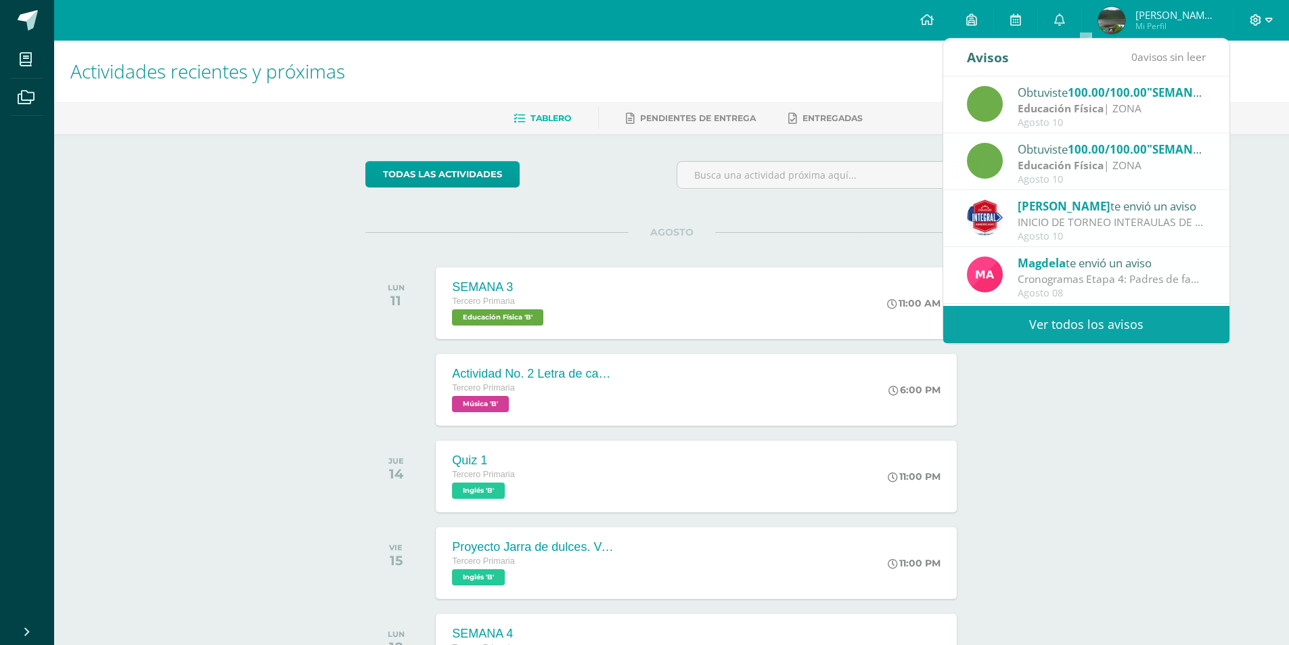
click at [1269, 16] on icon at bounding box center [1268, 20] width 7 height 12
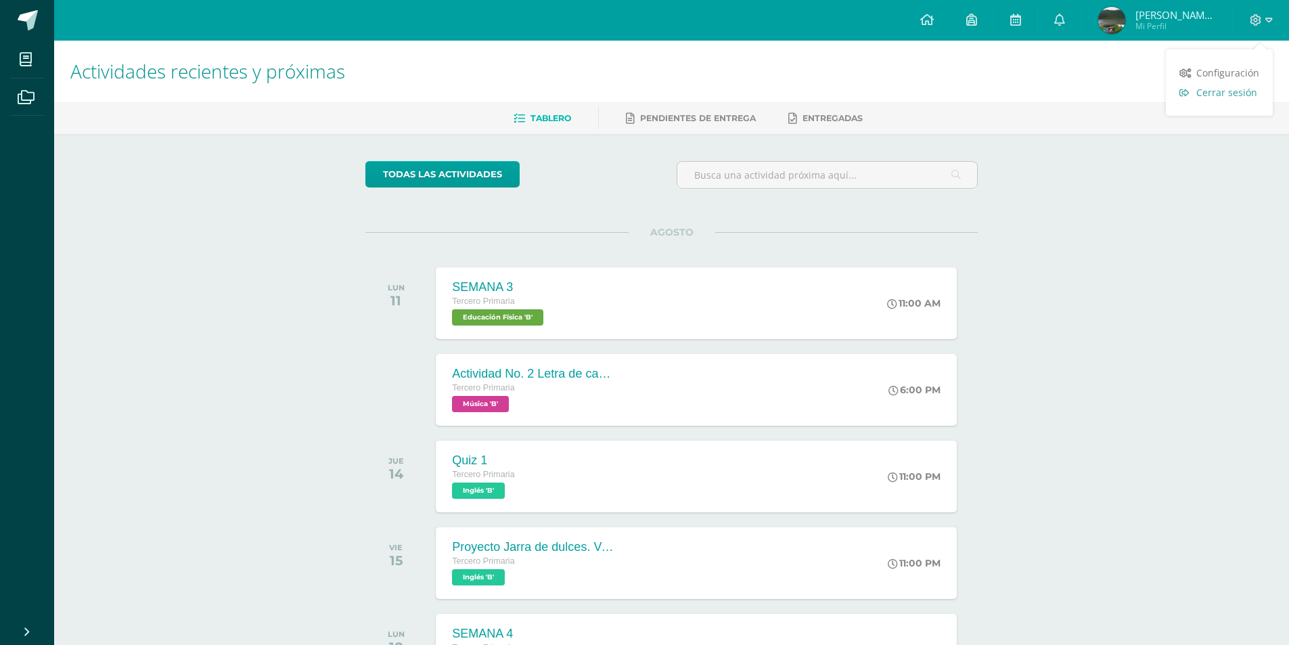
click at [1232, 88] on span "Cerrar sesión" at bounding box center [1226, 92] width 61 height 13
